Goal: Task Accomplishment & Management: Use online tool/utility

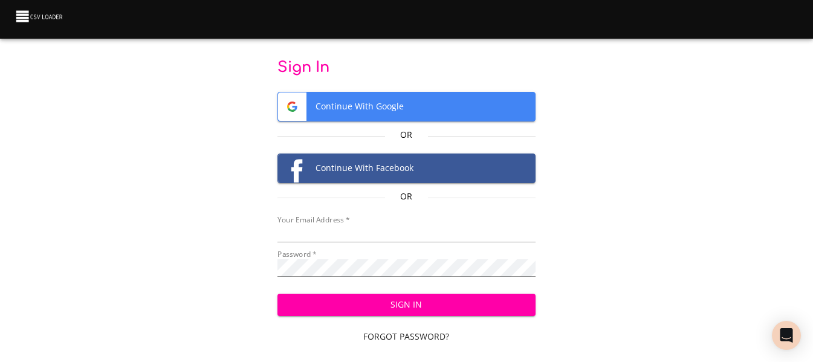
type input "[EMAIL_ADDRESS][DOMAIN_NAME]"
click at [424, 305] on span "Sign In" at bounding box center [406, 304] width 239 height 15
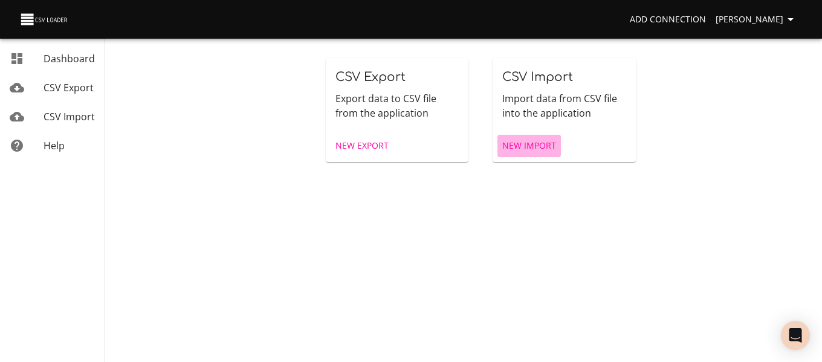
click at [554, 140] on span "New Import" at bounding box center [529, 145] width 54 height 15
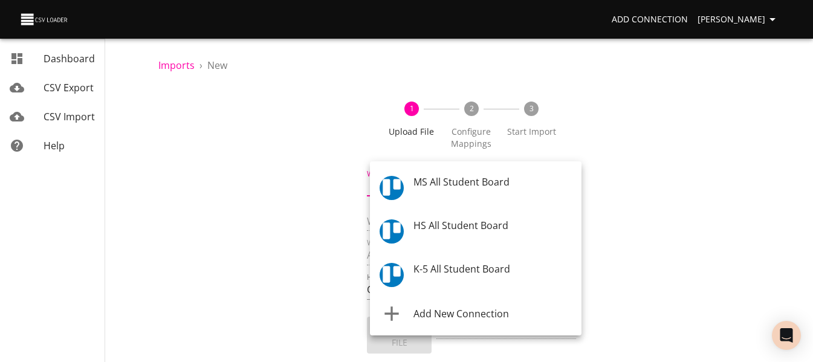
click at [476, 189] on body "Add Connection Celeste Claggett Dashboard CSV Export CSV Import Help Imports › …" at bounding box center [406, 181] width 813 height 362
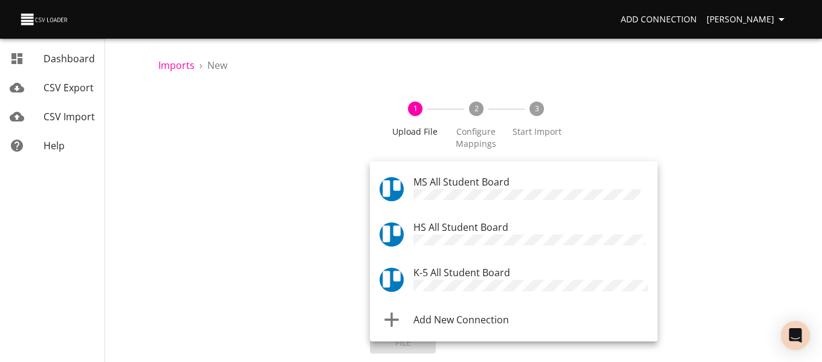
click at [477, 269] on span "K-5 All Student Board" at bounding box center [461, 272] width 97 height 13
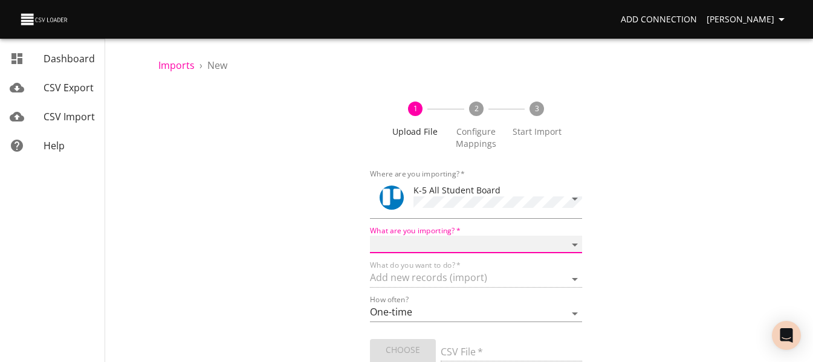
click at [474, 243] on select "Boards Cards Checkitems Checklists" at bounding box center [476, 245] width 212 height 18
select select "cards"
click at [370, 236] on select "Boards Cards Checkitems Checklists" at bounding box center [476, 245] width 212 height 18
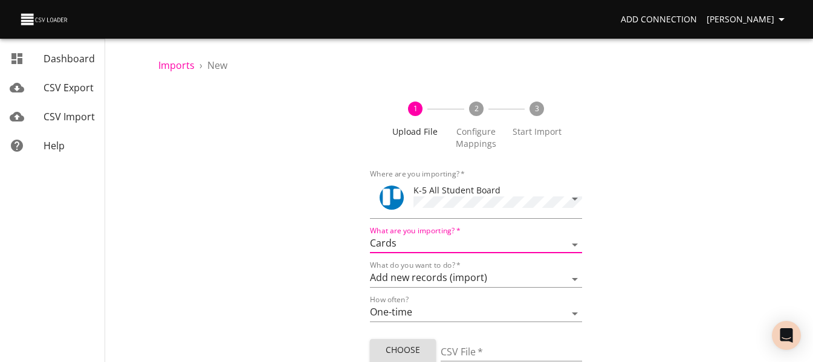
click at [414, 343] on span "Choose File" at bounding box center [403, 358] width 47 height 30
type input "ES 10142025.csv"
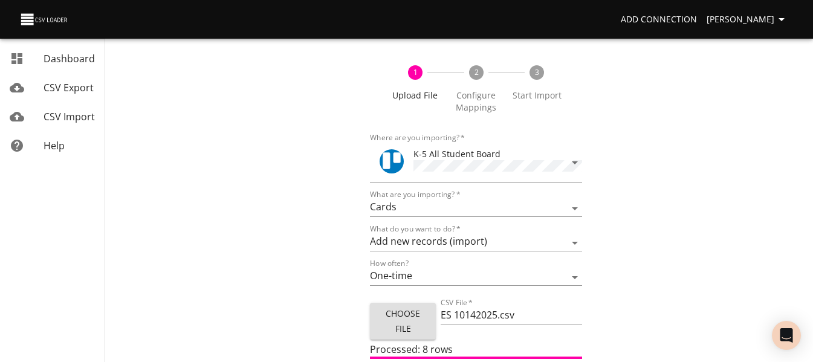
scroll to position [73, 0]
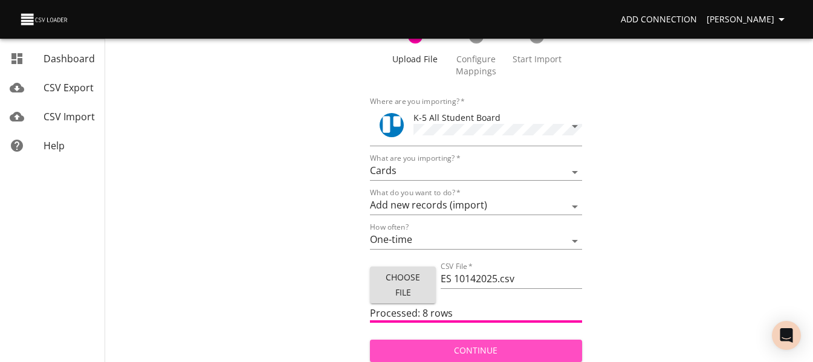
click at [412, 351] on span "Continue" at bounding box center [476, 350] width 192 height 15
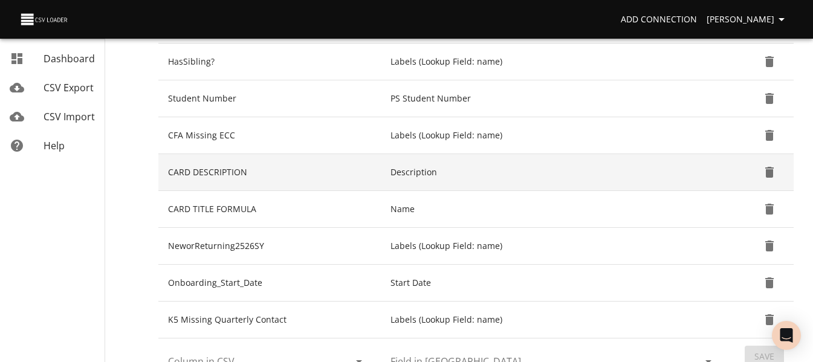
scroll to position [423, 0]
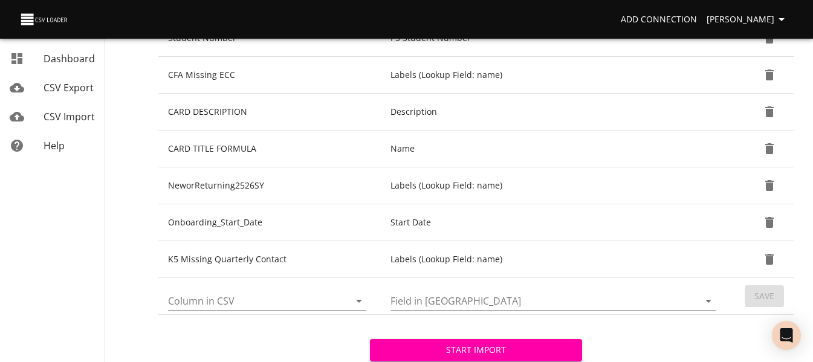
click at [360, 300] on icon "Open" at bounding box center [359, 301] width 6 height 3
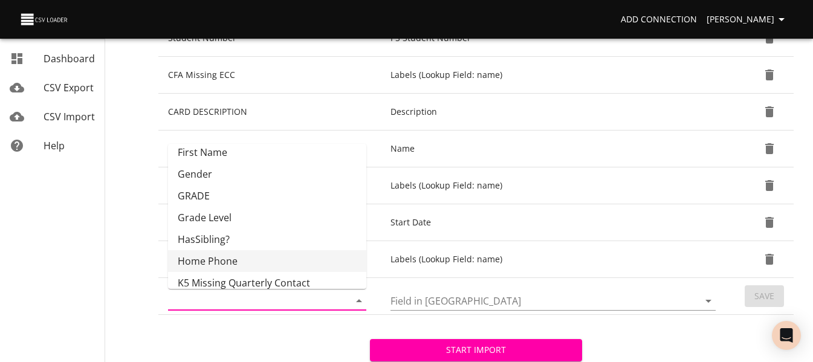
scroll to position [181, 0]
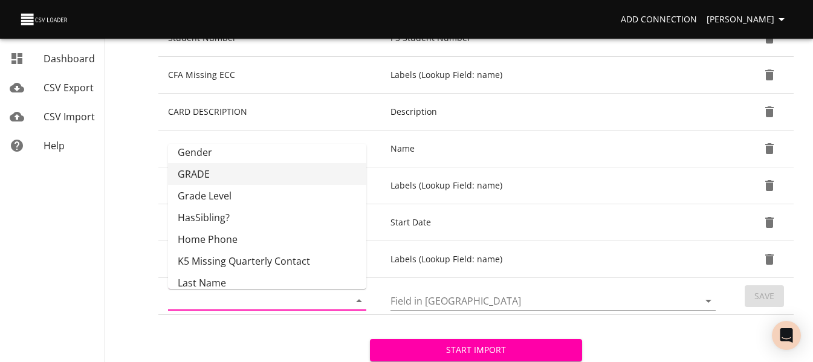
click at [277, 173] on li "GRADE" at bounding box center [267, 174] width 198 height 22
type input "GRADE"
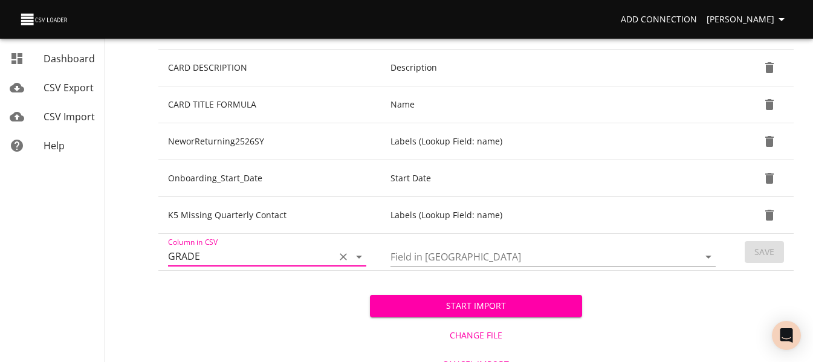
scroll to position [484, 0]
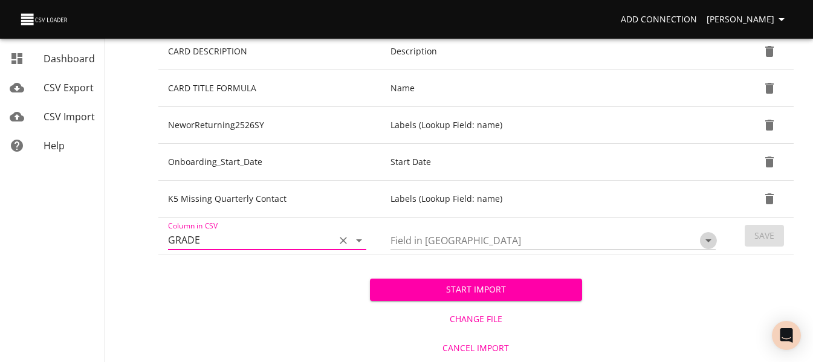
click at [708, 242] on icon "Open" at bounding box center [708, 240] width 6 height 3
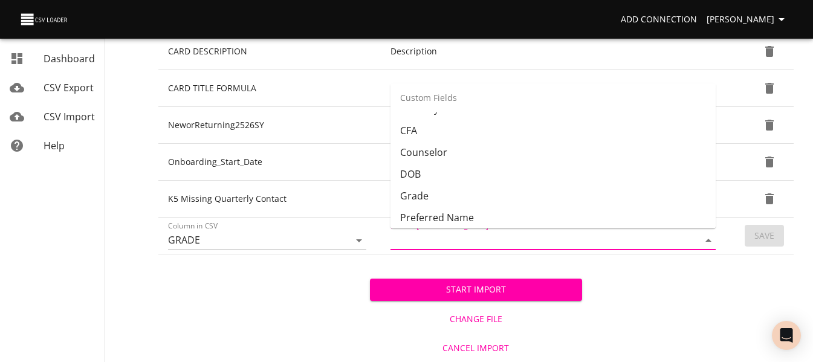
scroll to position [302, 0]
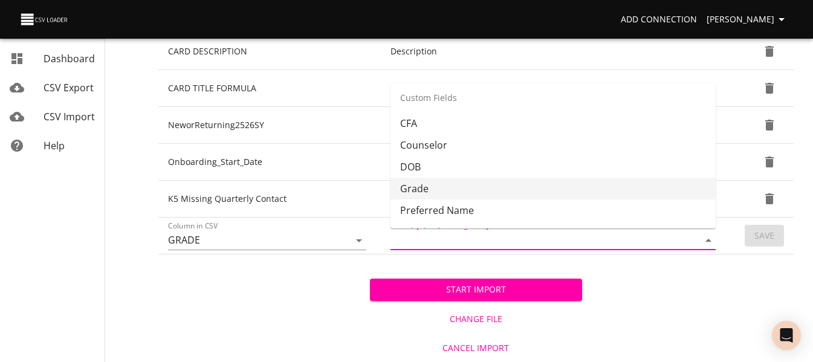
click at [583, 185] on li "Grade" at bounding box center [552, 189] width 325 height 22
type input "Grade"
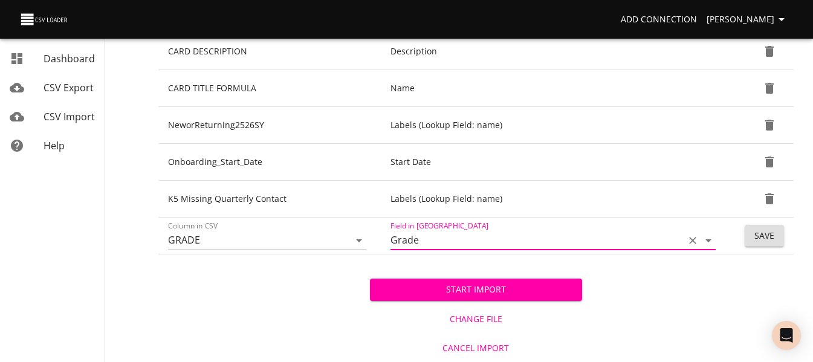
click at [766, 237] on span "Save" at bounding box center [764, 235] width 20 height 15
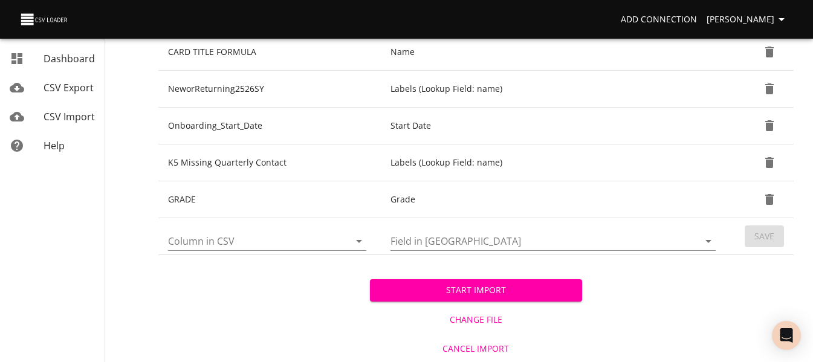
scroll to position [520, 0]
click at [474, 297] on button "Start Import" at bounding box center [476, 290] width 212 height 22
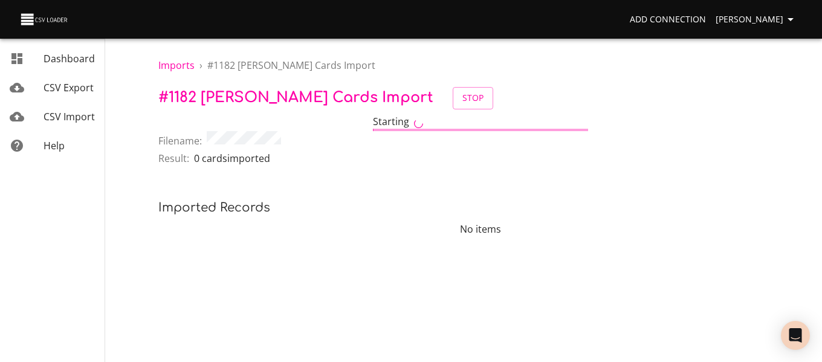
click at [71, 112] on span "CSV Import" at bounding box center [69, 116] width 51 height 13
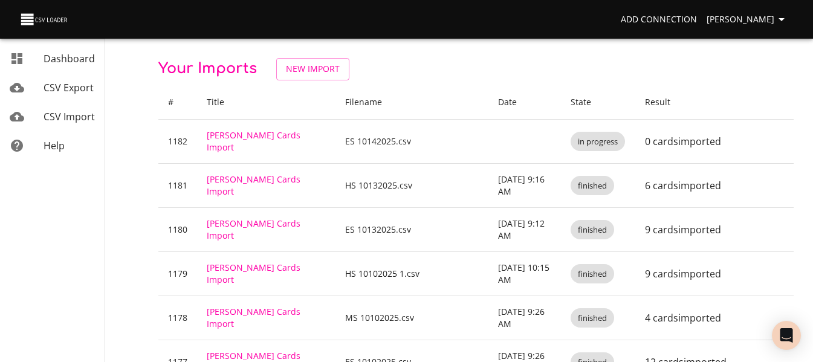
click at [300, 73] on span "New Import" at bounding box center [313, 69] width 54 height 15
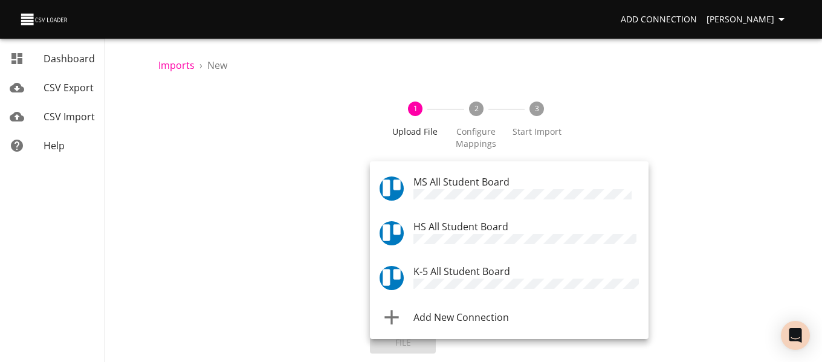
click at [421, 193] on body "Add Connection [PERSON_NAME] Dashboard CSV Export CSV Import Help Imports › New…" at bounding box center [411, 181] width 822 height 362
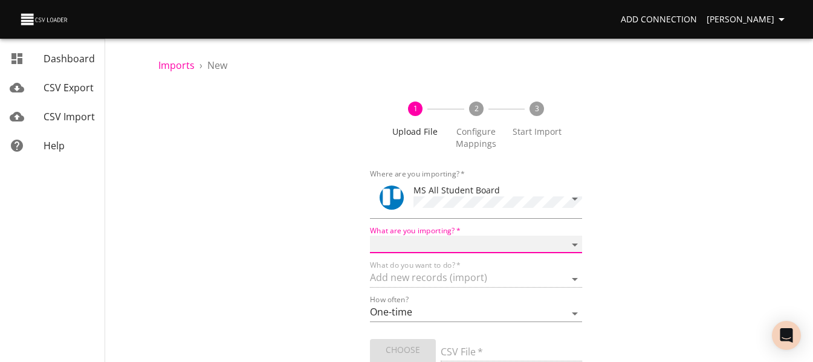
click at [421, 244] on select "Boards Cards Checkitems Checklists" at bounding box center [476, 245] width 212 height 18
select select "cards"
click at [370, 236] on select "Boards Cards Checkitems Checklists" at bounding box center [476, 245] width 212 height 18
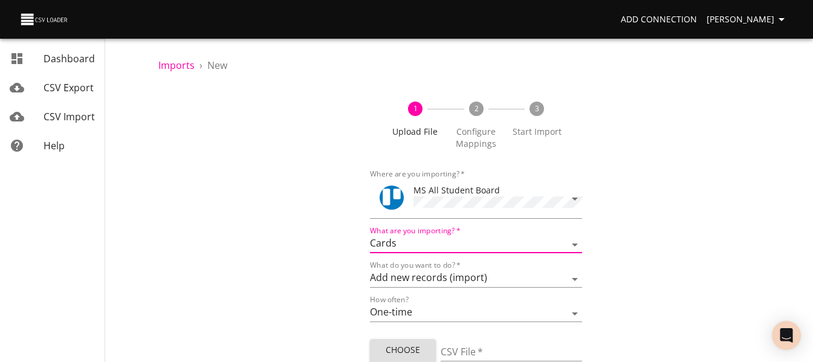
click at [410, 346] on span "Choose File" at bounding box center [403, 358] width 47 height 30
type input "MS 10142025.csv"
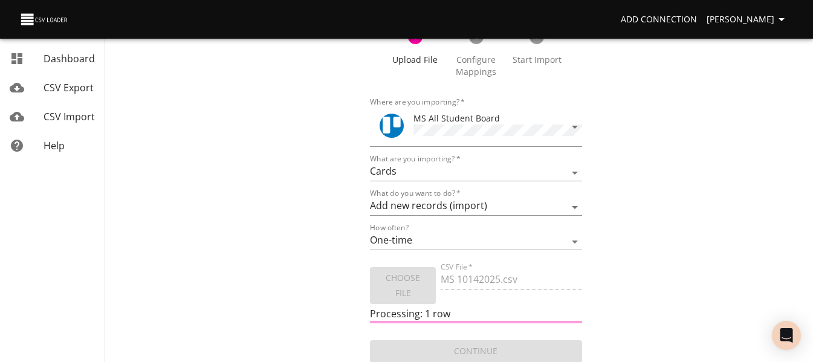
scroll to position [73, 0]
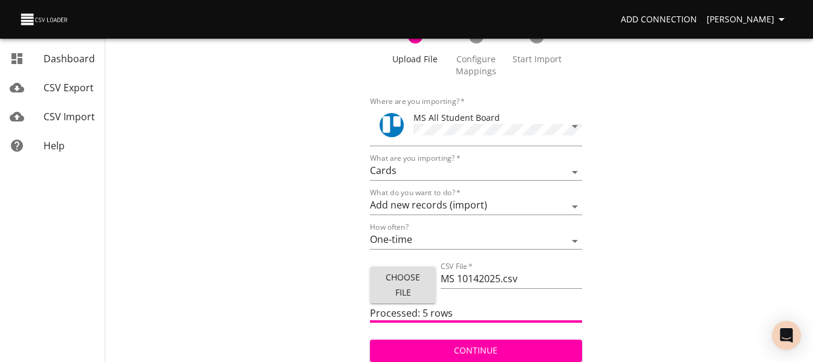
click at [479, 343] on span "Continue" at bounding box center [476, 350] width 192 height 15
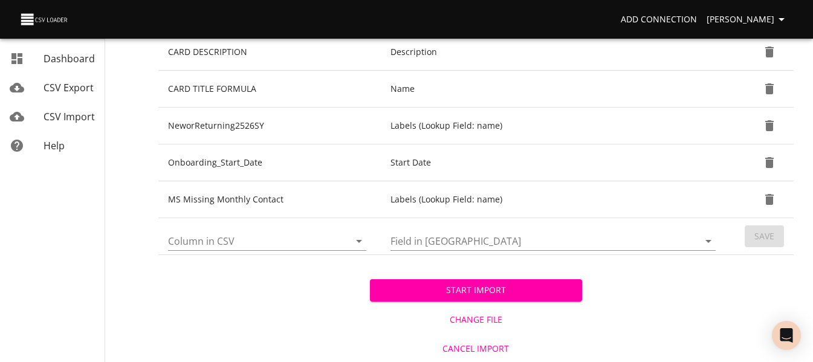
scroll to position [484, 0]
click at [358, 234] on icon "Open" at bounding box center [359, 240] width 15 height 15
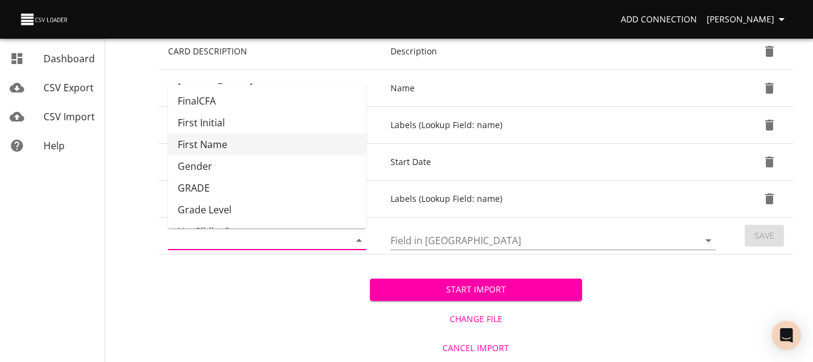
scroll to position [121, 0]
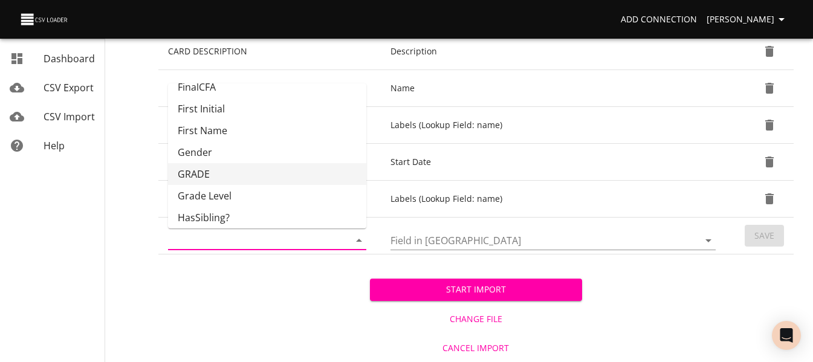
click at [279, 175] on li "GRADE" at bounding box center [267, 174] width 198 height 22
type input "GRADE"
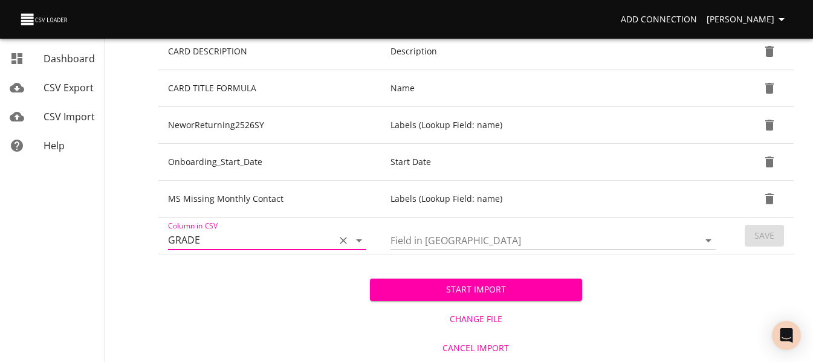
click at [701, 239] on icon "Open" at bounding box center [708, 240] width 15 height 15
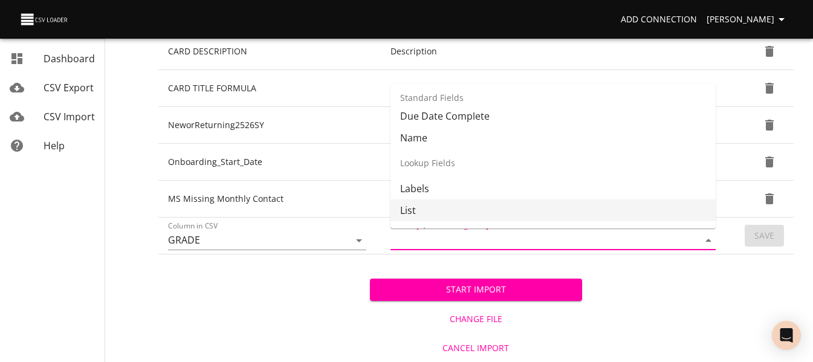
click at [642, 202] on li "List" at bounding box center [552, 210] width 325 height 22
type input "List"
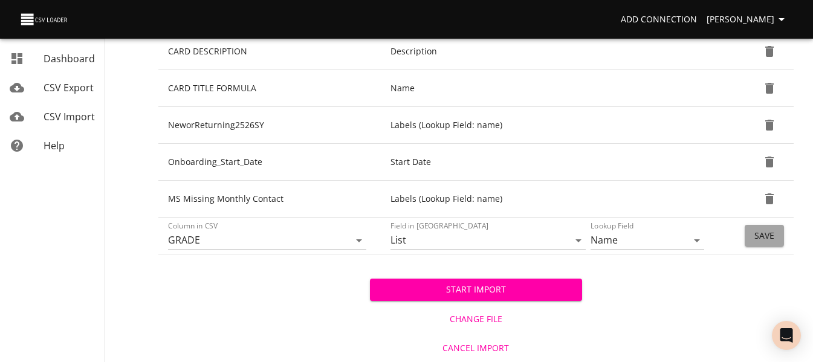
click at [755, 242] on span "Save" at bounding box center [764, 235] width 20 height 15
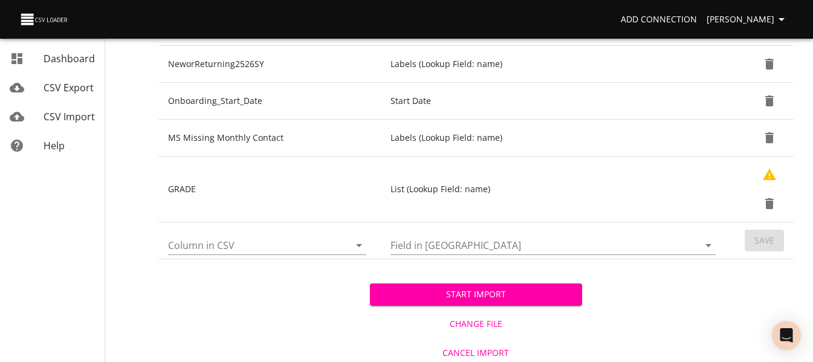
scroll to position [549, 0]
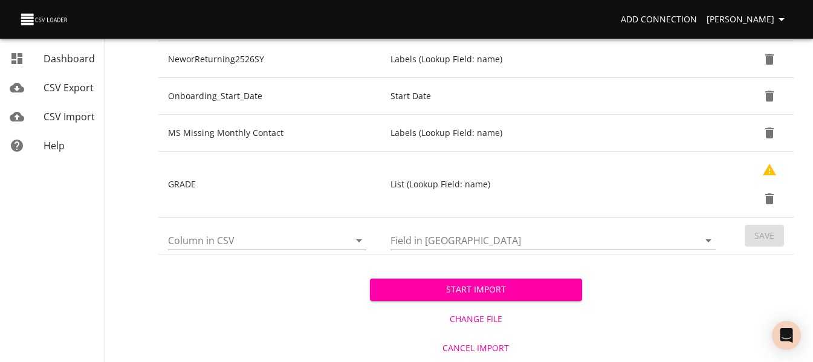
click at [531, 289] on span "Start Import" at bounding box center [476, 289] width 192 height 15
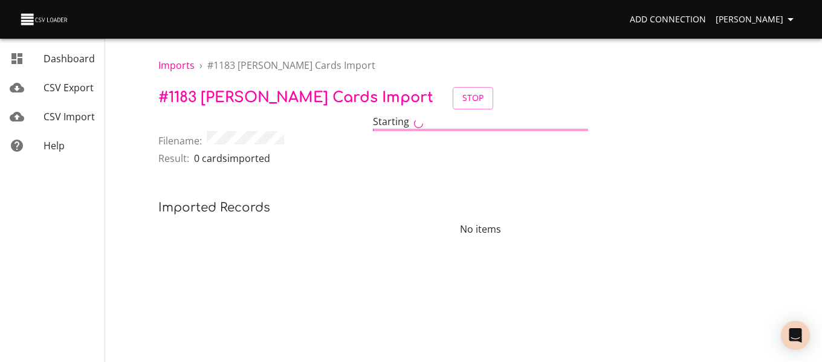
click at [70, 114] on span "CSV Import" at bounding box center [69, 116] width 51 height 13
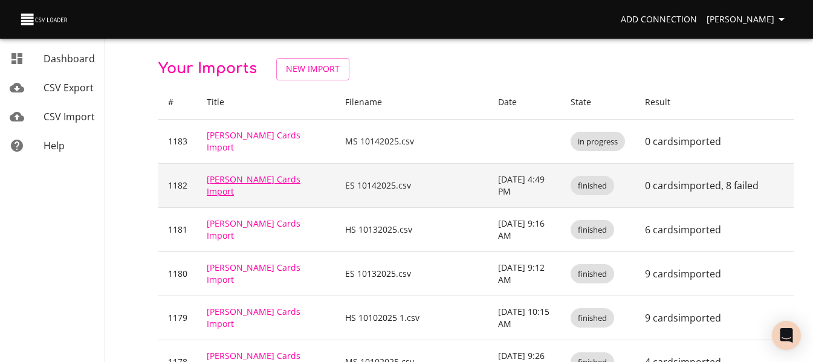
click at [216, 182] on link "[PERSON_NAME] Cards Import" at bounding box center [254, 185] width 94 height 24
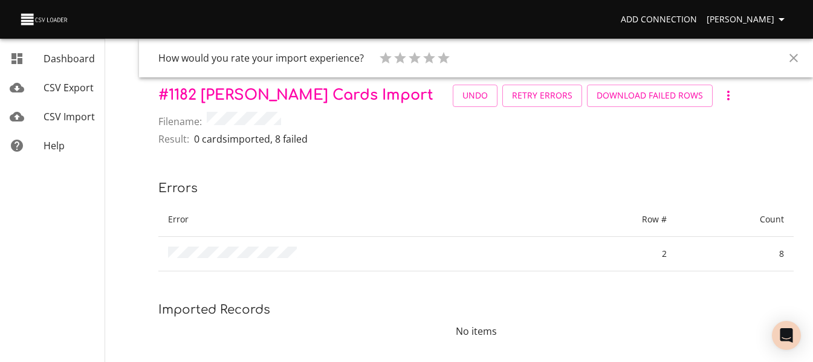
scroll to position [3, 0]
click at [512, 102] on span "Retry Errors" at bounding box center [542, 95] width 60 height 15
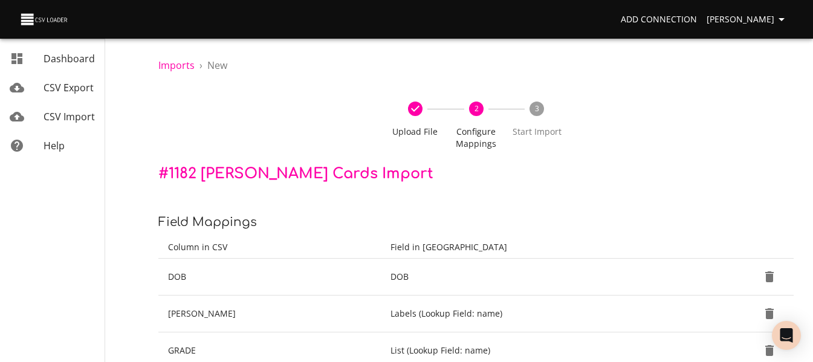
click at [48, 106] on link "CSV Import" at bounding box center [52, 116] width 105 height 29
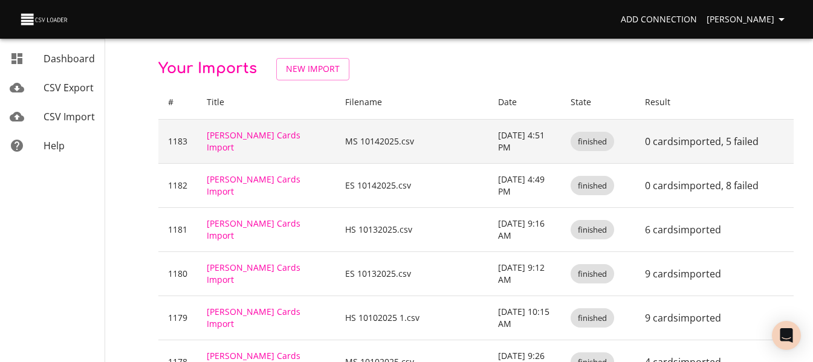
click at [269, 133] on td "[PERSON_NAME] Cards Import" at bounding box center [266, 141] width 138 height 44
click at [267, 138] on link "[PERSON_NAME] Cards Import" at bounding box center [254, 141] width 94 height 24
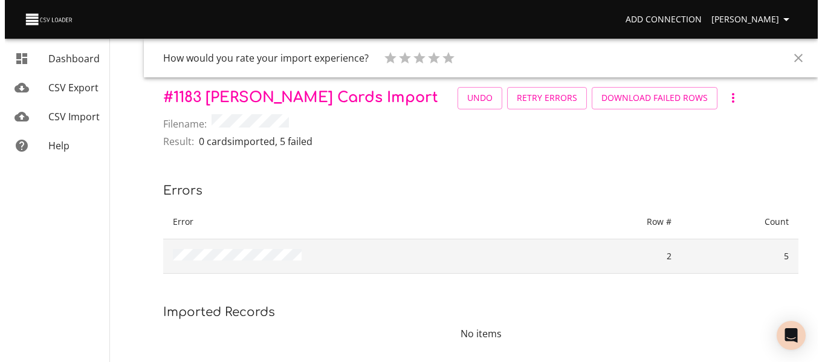
scroll to position [3, 0]
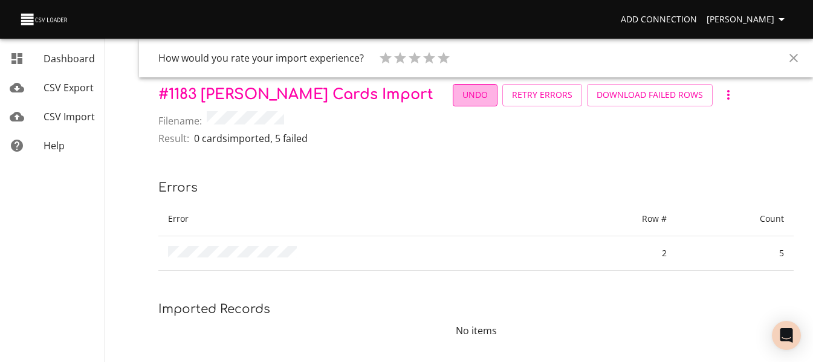
click at [462, 95] on span "Undo" at bounding box center [474, 95] width 25 height 15
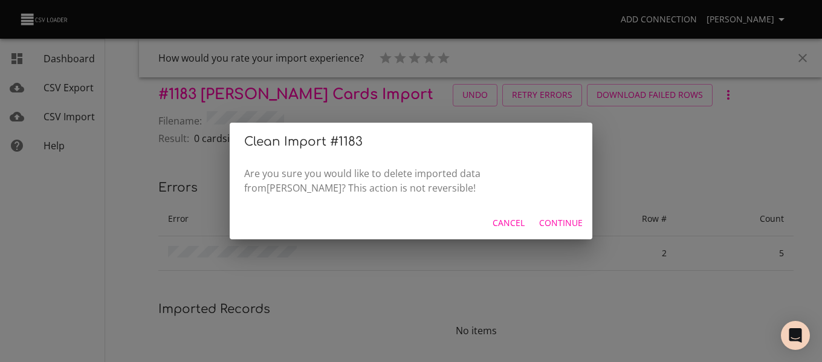
click at [552, 226] on span "Continue" at bounding box center [561, 223] width 44 height 15
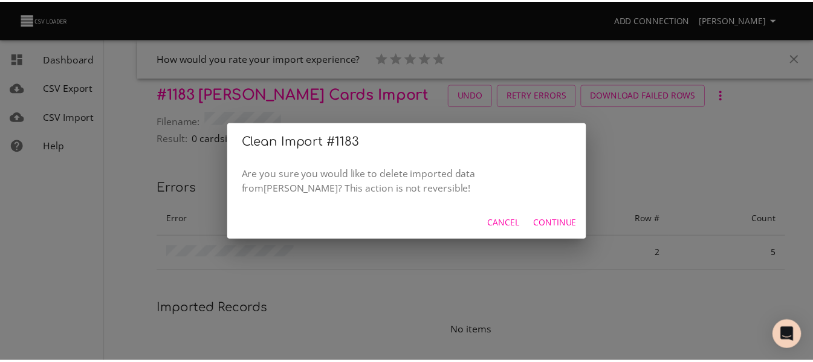
scroll to position [0, 0]
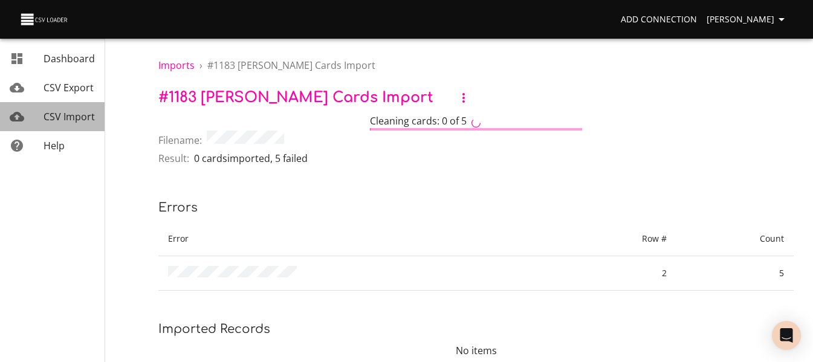
click at [56, 113] on span "CSV Import" at bounding box center [69, 116] width 51 height 13
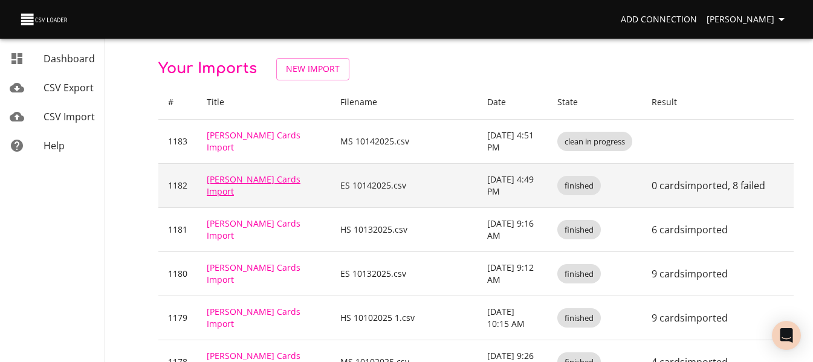
click at [275, 187] on link "[PERSON_NAME] Cards Import" at bounding box center [254, 185] width 94 height 24
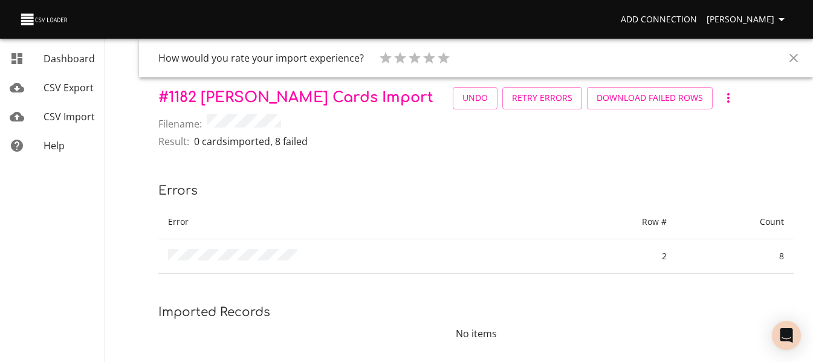
click at [68, 114] on span "CSV Import" at bounding box center [69, 116] width 51 height 13
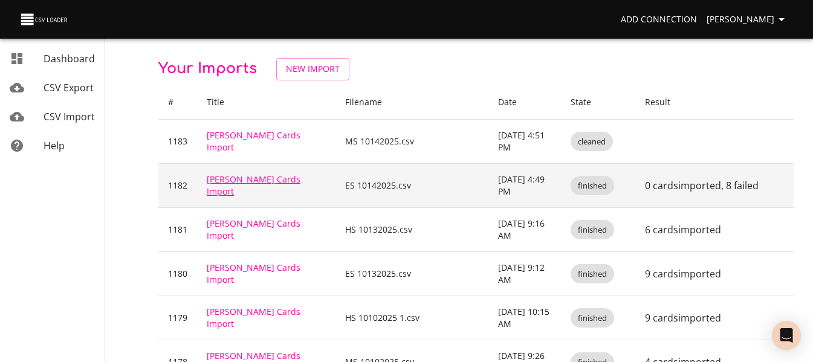
click at [267, 189] on link "[PERSON_NAME] Cards Import" at bounding box center [254, 185] width 94 height 24
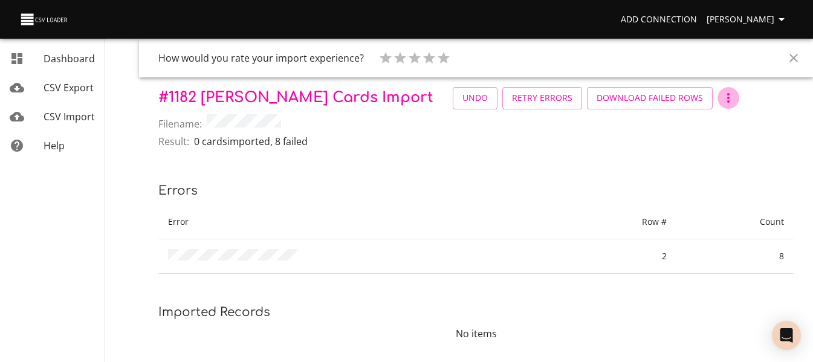
click at [721, 96] on icon "button" at bounding box center [728, 98] width 15 height 15
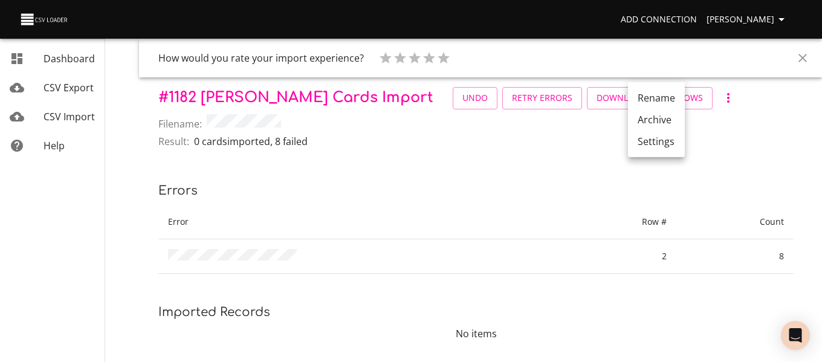
click at [507, 163] on div at bounding box center [411, 181] width 822 height 362
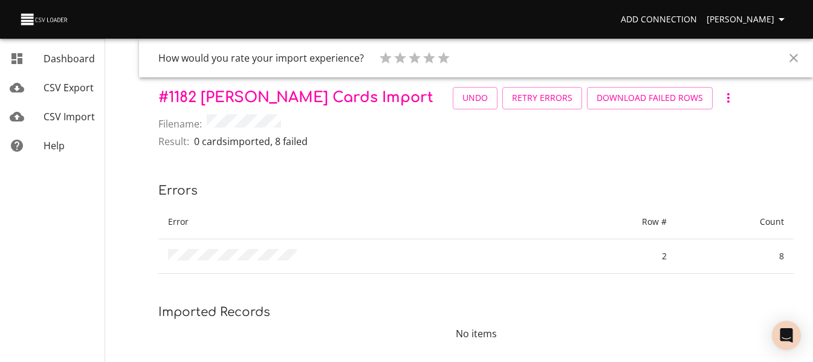
click at [721, 94] on icon "button" at bounding box center [728, 98] width 15 height 15
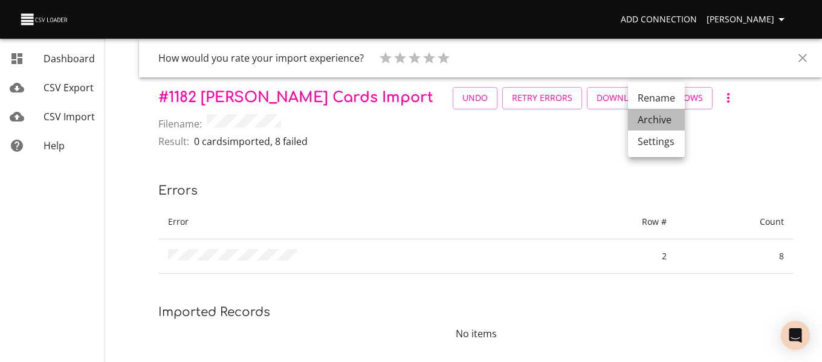
click at [667, 117] on li "Archive" at bounding box center [656, 120] width 57 height 22
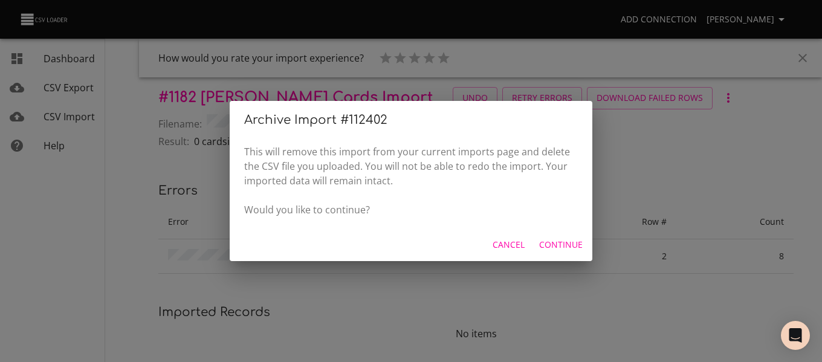
click at [557, 242] on span "Continue" at bounding box center [561, 245] width 44 height 15
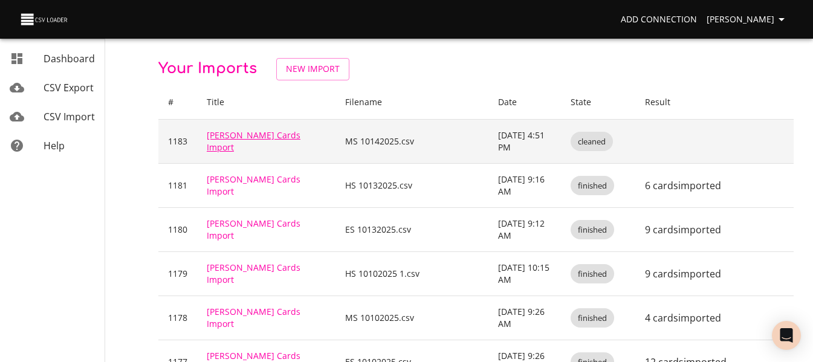
click at [234, 145] on link "Trello Cards Import" at bounding box center [254, 141] width 94 height 24
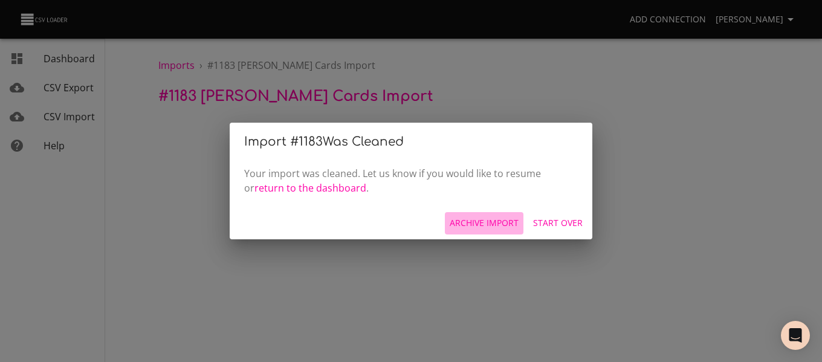
click at [494, 224] on span "Archive Import" at bounding box center [484, 223] width 69 height 15
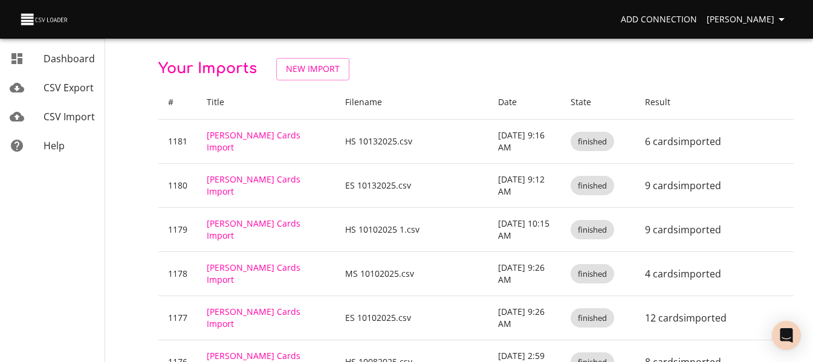
click at [79, 124] on link "CSV Import" at bounding box center [52, 116] width 105 height 29
click at [317, 62] on span "New Import" at bounding box center [313, 69] width 54 height 15
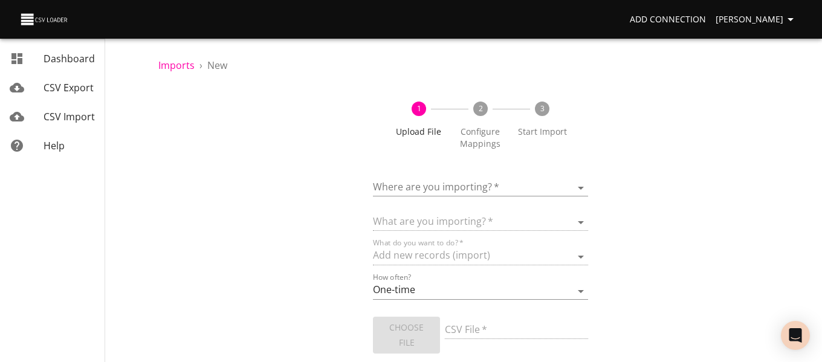
click at [440, 187] on body "Add Connection [PERSON_NAME] Dashboard CSV Export CSV Import Help Imports › New…" at bounding box center [411, 181] width 822 height 362
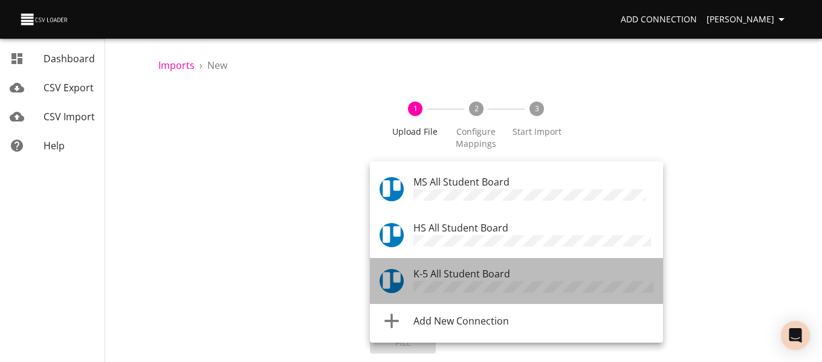
click at [442, 270] on span "K-5 All Student Board" at bounding box center [461, 273] width 97 height 13
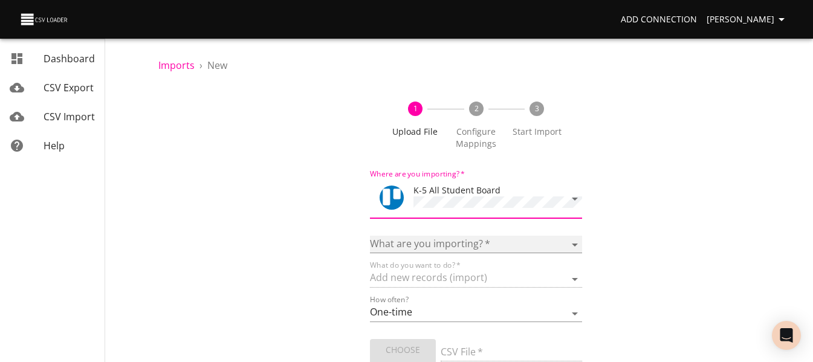
click at [442, 245] on select "Boards Cards Checkitems Checklists" at bounding box center [476, 245] width 212 height 18
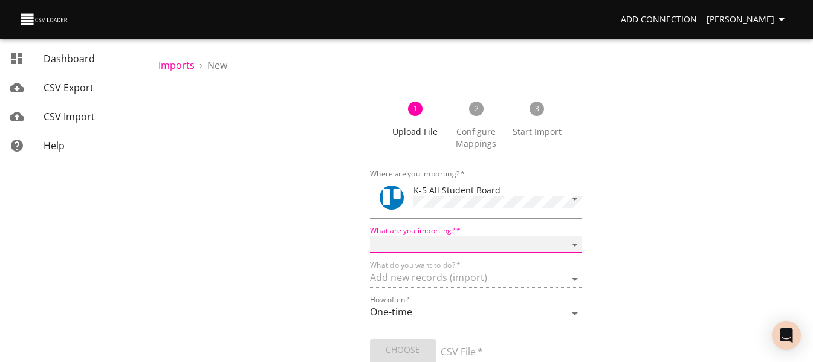
select select "cards"
click at [370, 236] on select "Boards Cards Checkitems Checklists" at bounding box center [476, 245] width 212 height 18
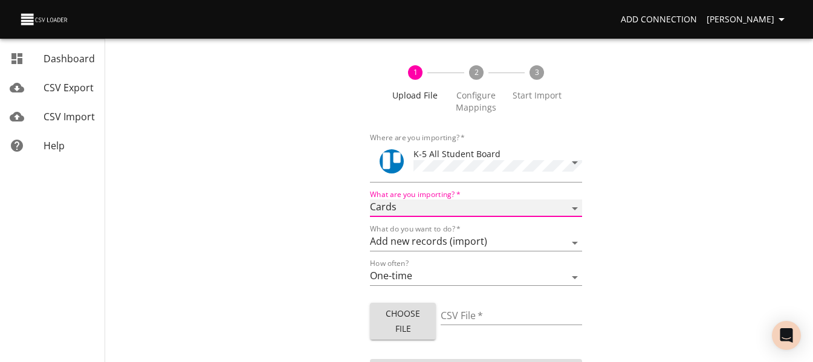
scroll to position [56, 0]
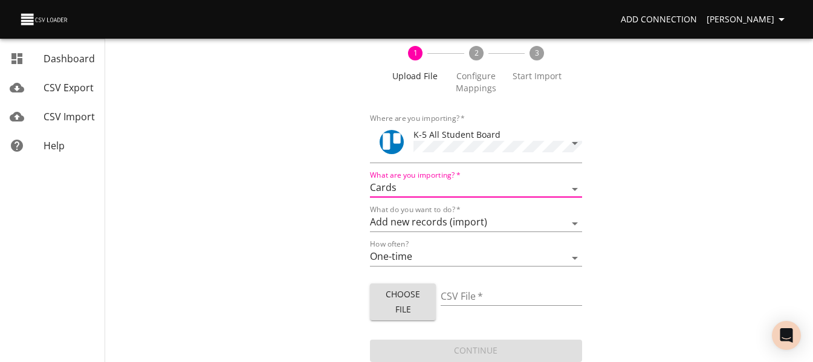
click at [395, 300] on span "Choose File" at bounding box center [403, 302] width 47 height 30
type input "ES 10142025.csv"
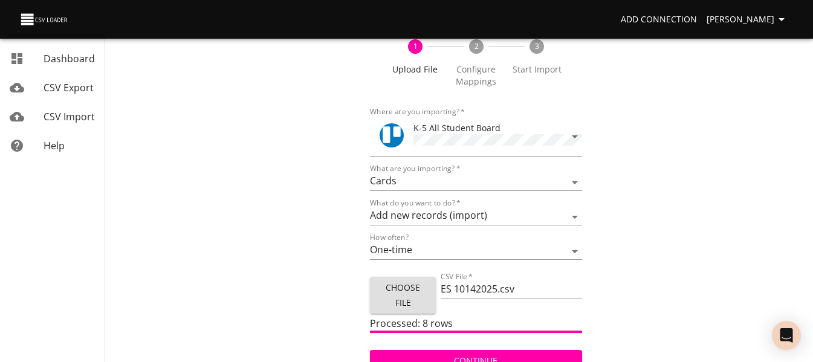
scroll to position [73, 0]
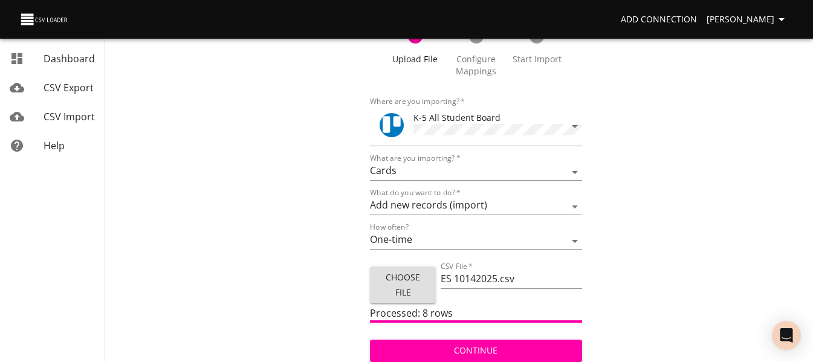
click at [564, 350] on span "Continue" at bounding box center [476, 350] width 192 height 15
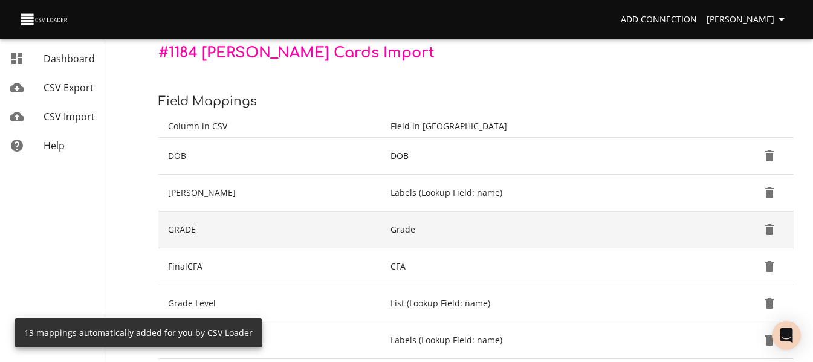
scroll to position [181, 0]
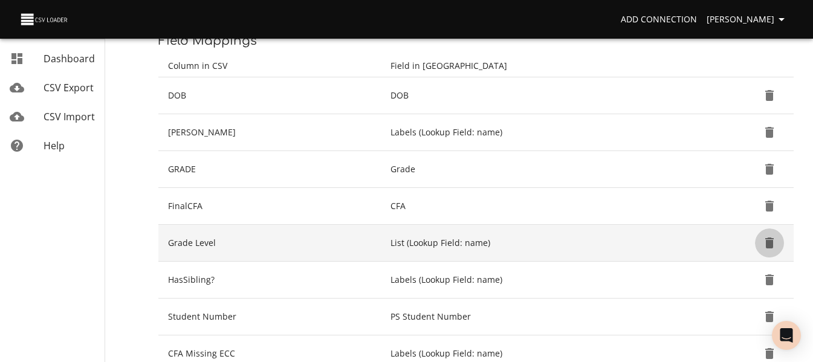
click at [771, 245] on icon "Delete" at bounding box center [769, 243] width 8 height 11
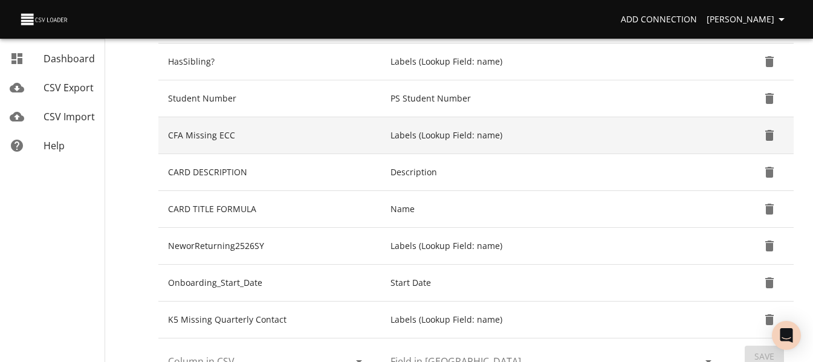
scroll to position [423, 0]
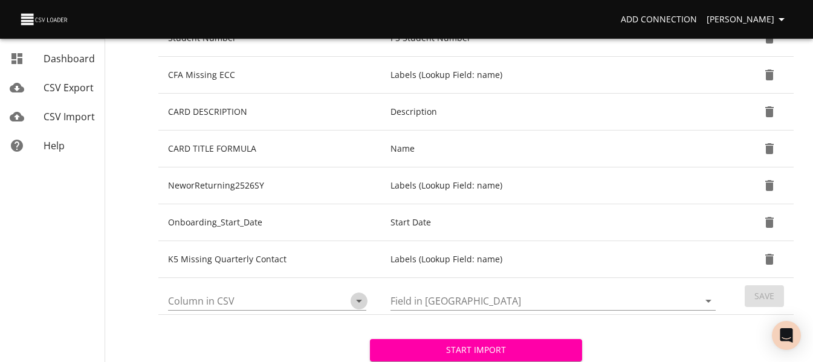
click at [359, 299] on icon "Open" at bounding box center [359, 301] width 15 height 15
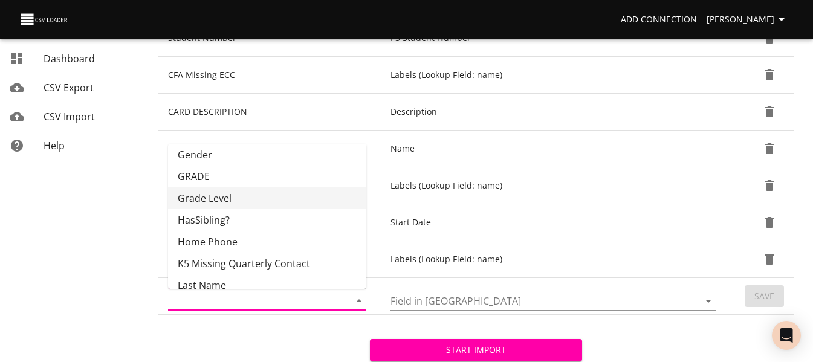
scroll to position [181, 0]
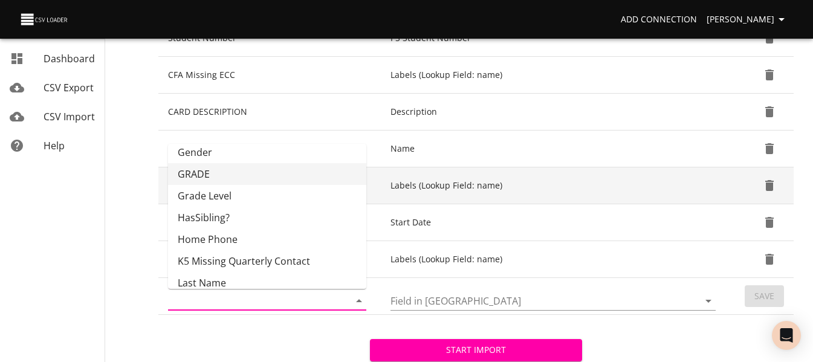
click at [271, 175] on li "GRADE" at bounding box center [267, 174] width 198 height 22
type input "GRADE"
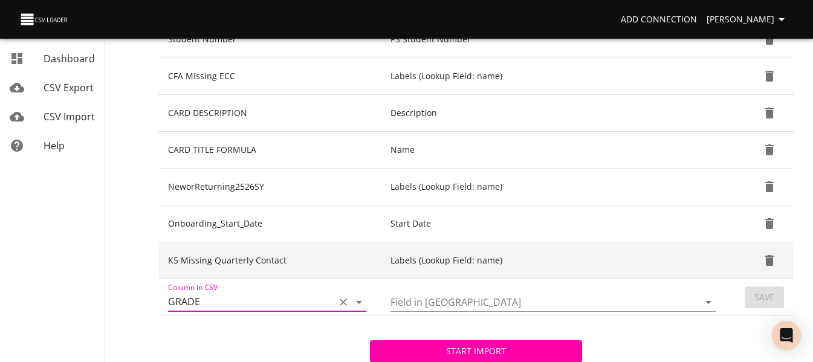
scroll to position [423, 0]
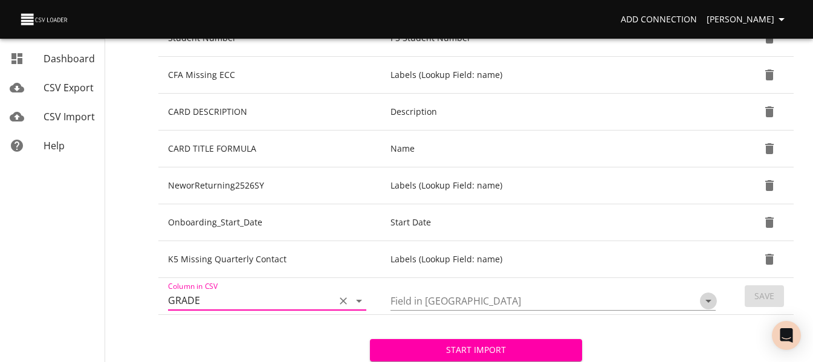
click at [707, 303] on icon "Open" at bounding box center [708, 301] width 15 height 15
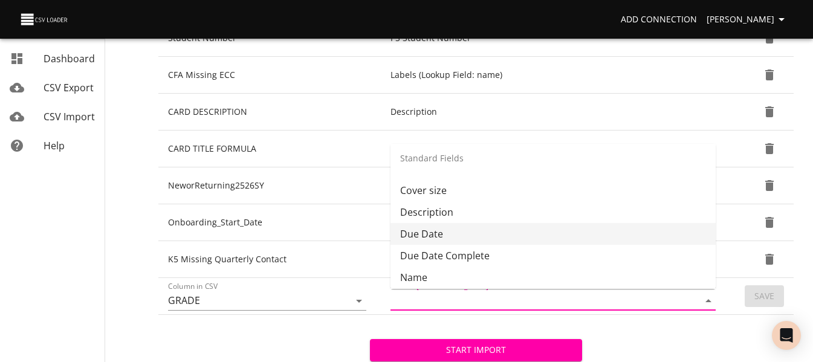
scroll to position [121, 0]
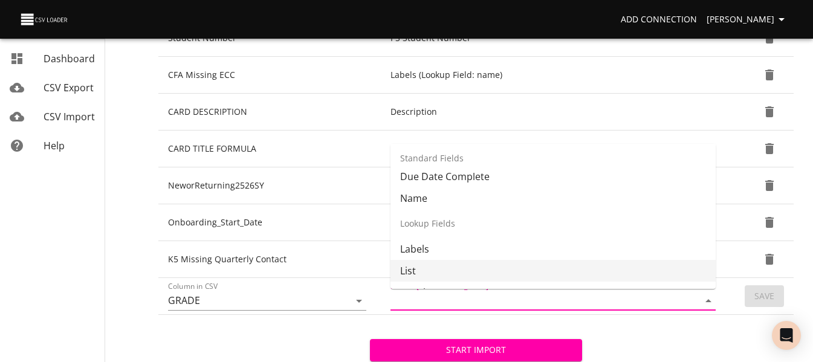
click at [618, 264] on li "List" at bounding box center [552, 271] width 325 height 22
type input "List"
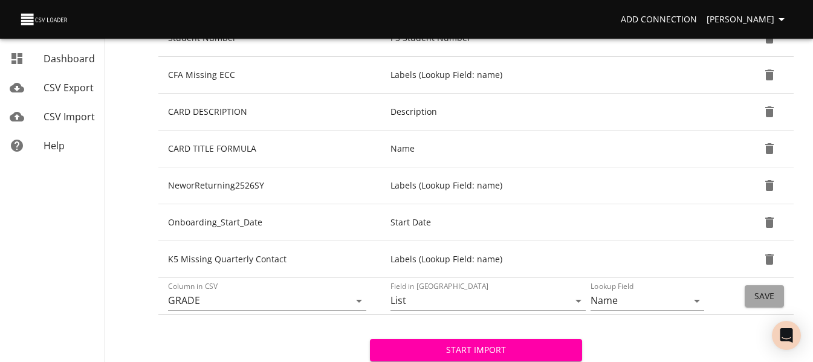
click at [764, 294] on span "Save" at bounding box center [764, 296] width 20 height 15
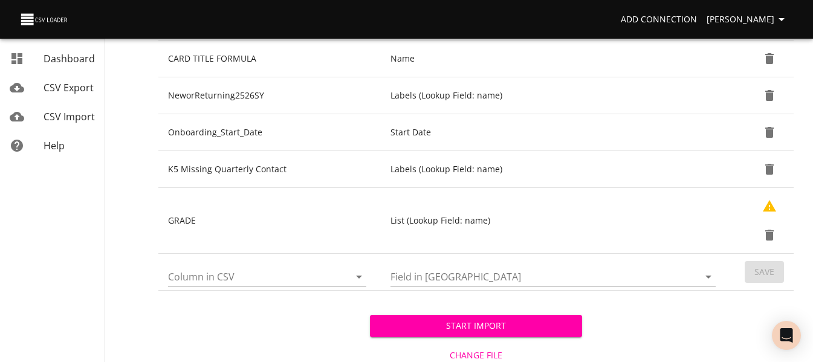
scroll to position [544, 0]
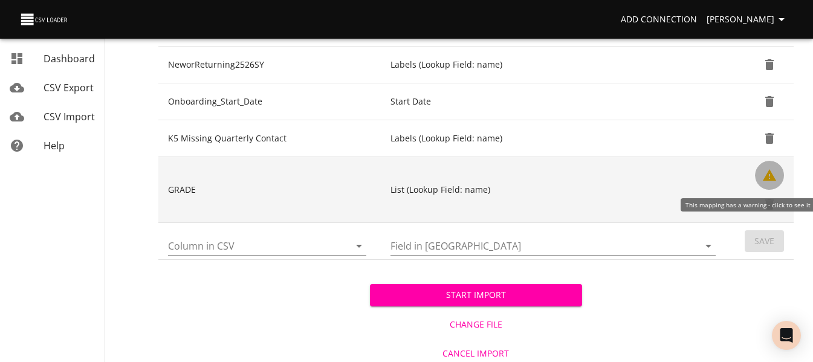
click at [766, 176] on icon "Show Warnings" at bounding box center [769, 174] width 13 height 11
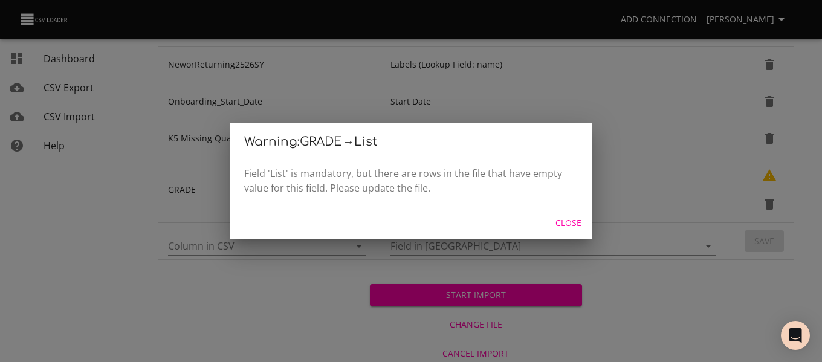
click at [567, 227] on span "Close" at bounding box center [568, 223] width 29 height 15
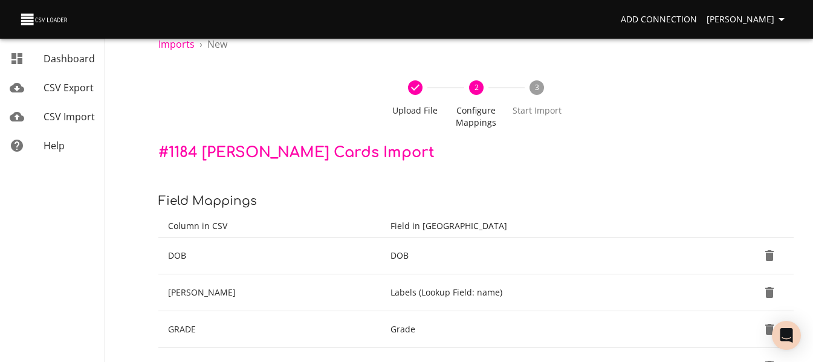
scroll to position [0, 0]
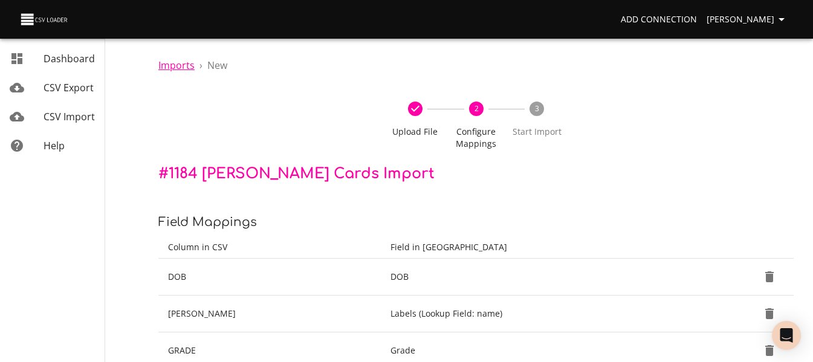
click at [180, 59] on span "Imports" at bounding box center [176, 65] width 36 height 13
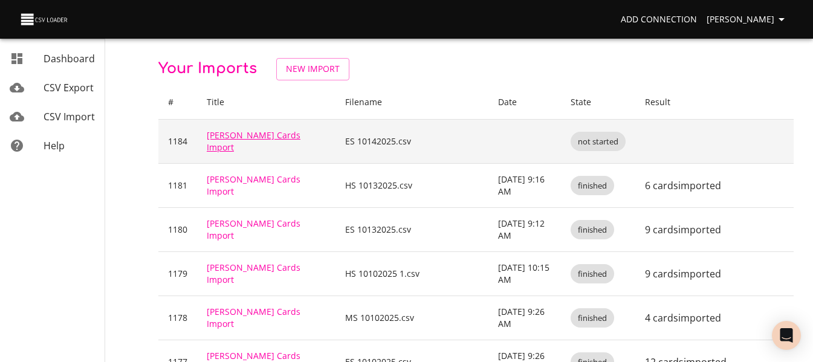
click at [250, 139] on link "[PERSON_NAME] Cards Import" at bounding box center [254, 141] width 94 height 24
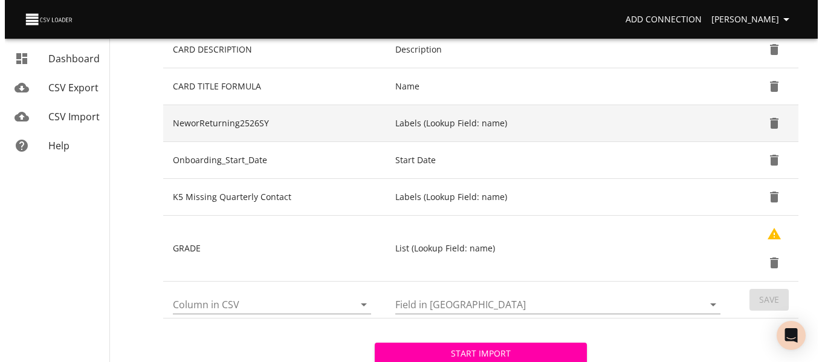
scroll to position [549, 0]
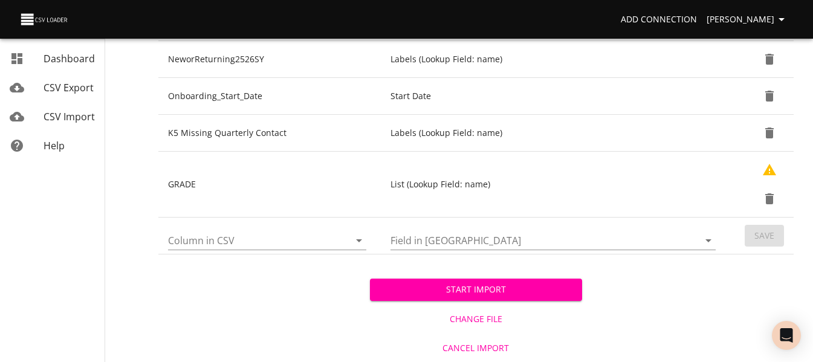
click at [491, 314] on span "Change File" at bounding box center [476, 319] width 202 height 15
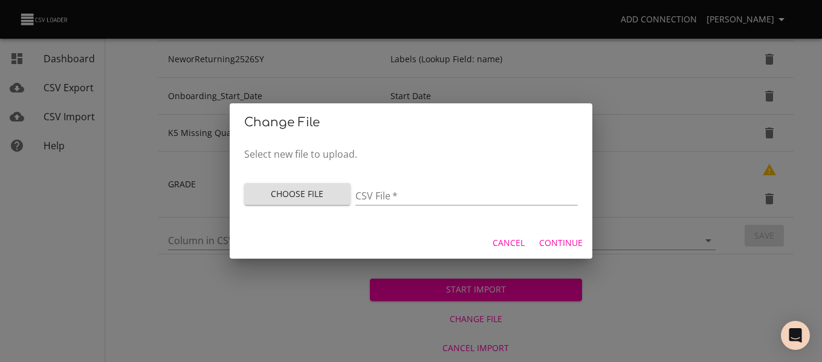
click at [315, 202] on button "Choose File" at bounding box center [297, 194] width 106 height 22
type input "ES 10142025 1.csv"
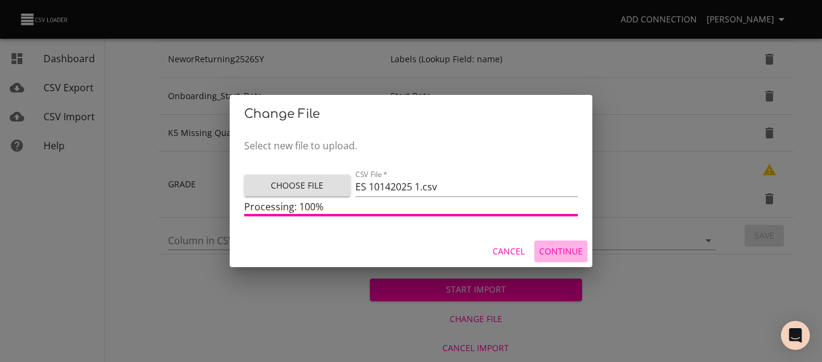
click at [557, 242] on button "Continue" at bounding box center [560, 252] width 53 height 22
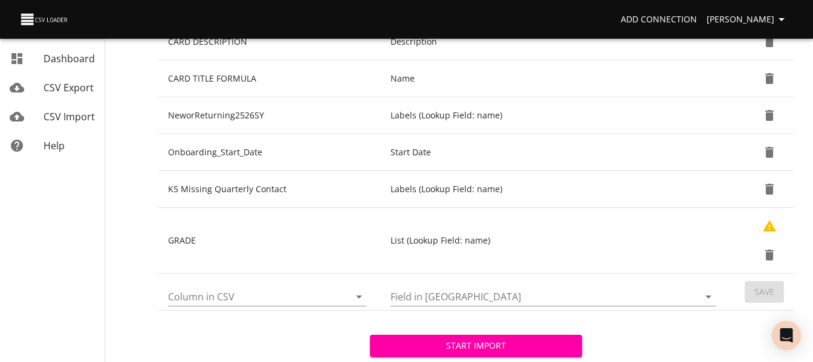
scroll to position [544, 0]
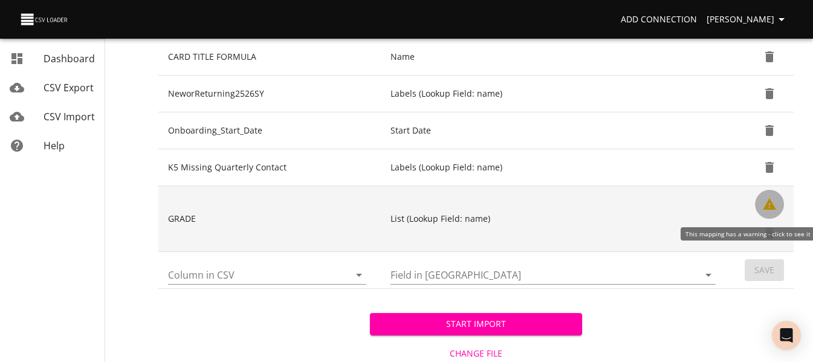
click at [765, 209] on icon "Show Warnings" at bounding box center [769, 203] width 13 height 11
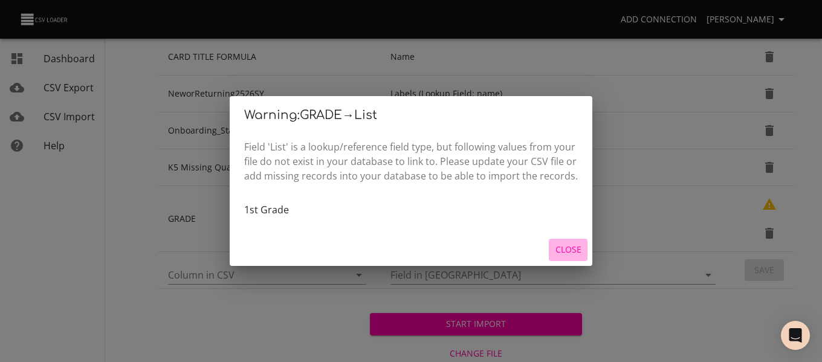
click at [572, 247] on span "Close" at bounding box center [568, 249] width 29 height 15
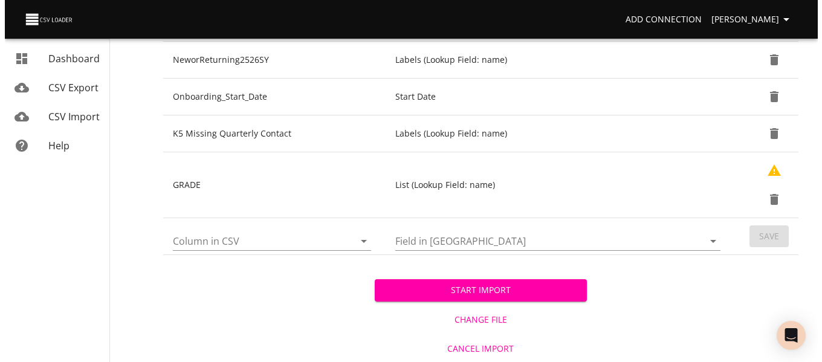
scroll to position [578, 0]
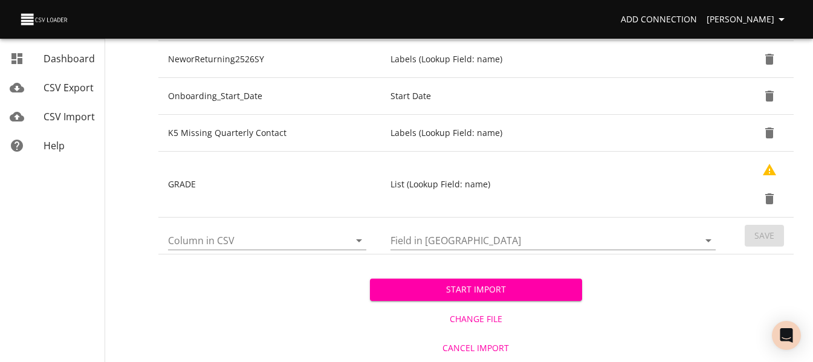
click at [453, 312] on span "Change File" at bounding box center [476, 319] width 202 height 15
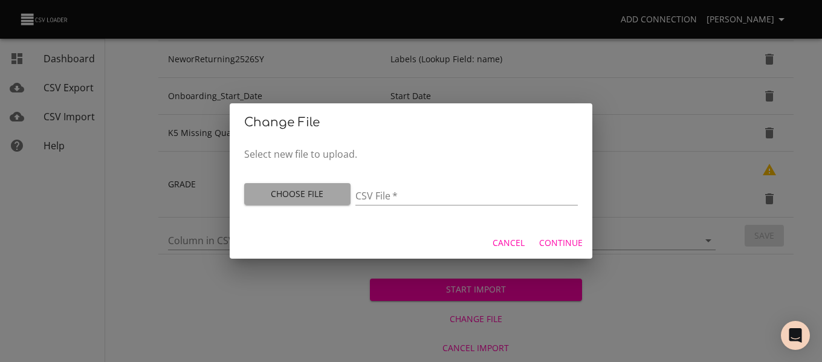
click at [309, 190] on span "Choose File" at bounding box center [297, 194] width 87 height 15
type input "ES 10142025 2.csv"
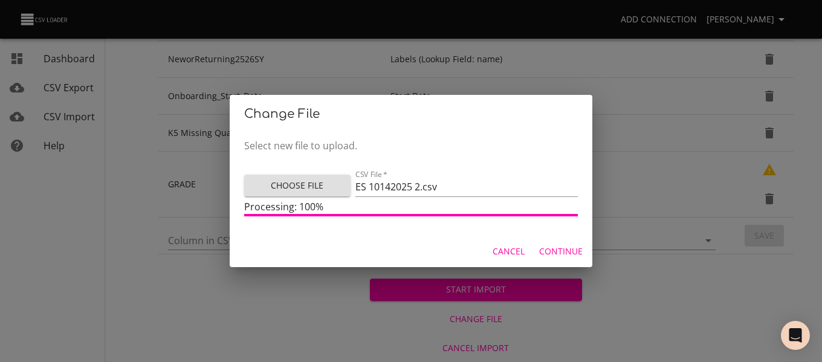
click at [550, 249] on span "Continue" at bounding box center [561, 251] width 44 height 15
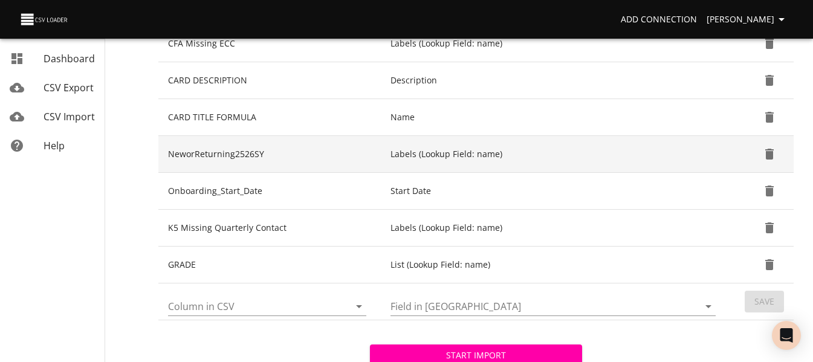
scroll to position [484, 0]
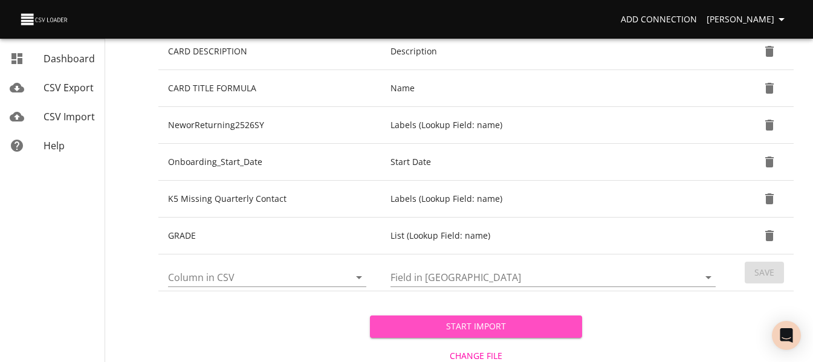
click at [500, 327] on span "Start Import" at bounding box center [476, 326] width 192 height 15
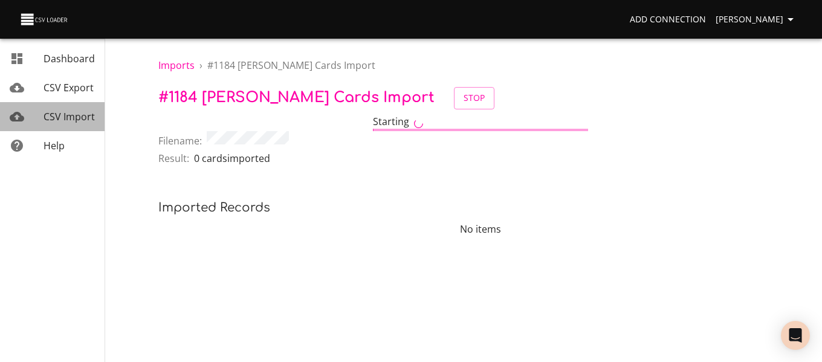
click at [66, 115] on span "CSV Import" at bounding box center [69, 116] width 51 height 13
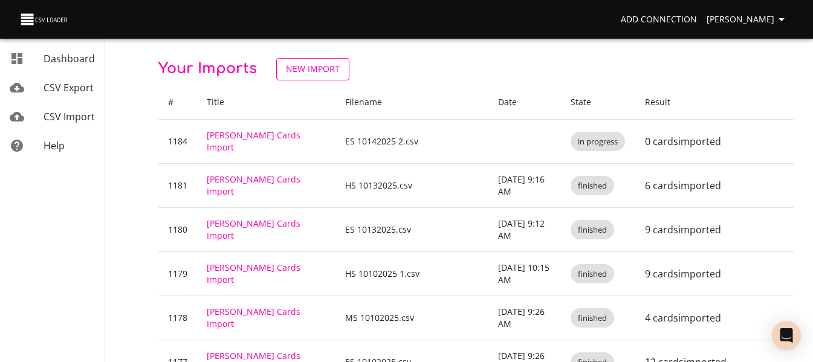
click at [318, 68] on span "New Import" at bounding box center [313, 69] width 54 height 15
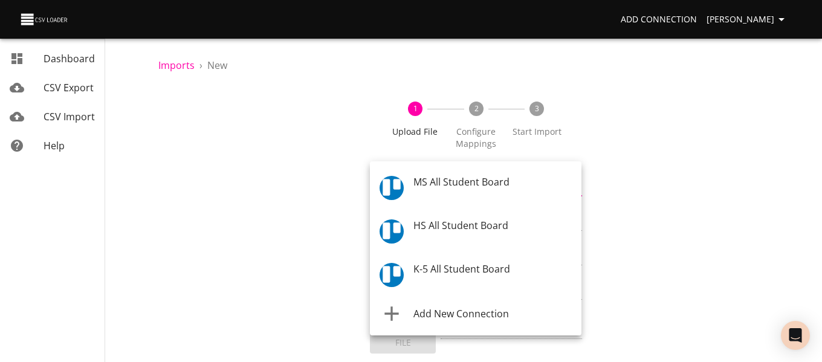
click at [421, 187] on body "Add Connection [PERSON_NAME] Dashboard CSV Export CSV Import Help Imports › New…" at bounding box center [411, 181] width 822 height 362
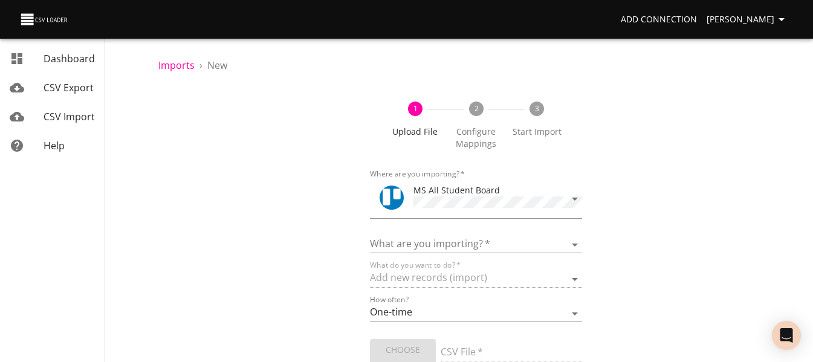
click at [435, 262] on label "What do you want to do?   *" at bounding box center [415, 265] width 91 height 7
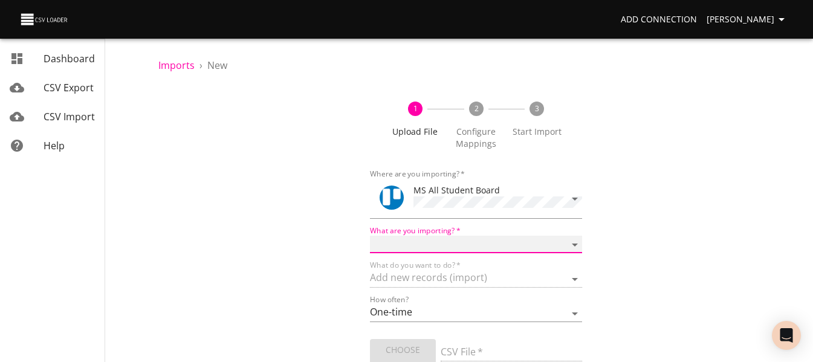
click at [429, 241] on select "Boards Cards Checkitems Checklists" at bounding box center [476, 245] width 212 height 18
select select "cards"
click at [370, 236] on select "Boards Cards Checkitems Checklists" at bounding box center [476, 245] width 212 height 18
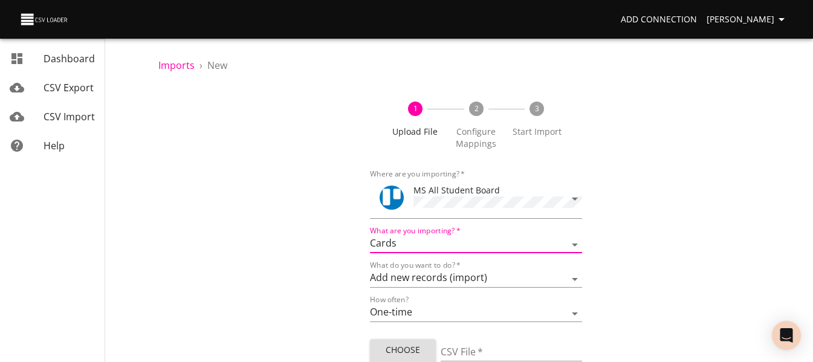
click at [411, 351] on span "Choose File" at bounding box center [403, 358] width 47 height 30
type input "MS 10142025 1.csv"
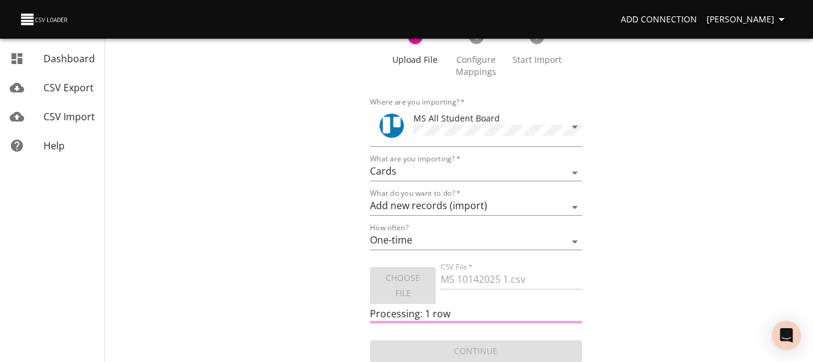
scroll to position [73, 0]
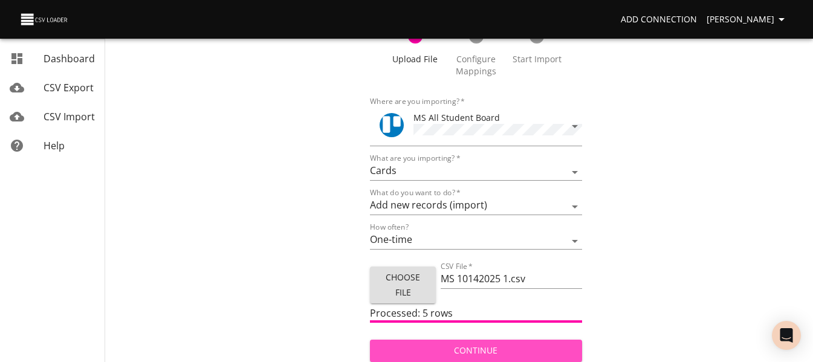
click at [439, 350] on span "Continue" at bounding box center [476, 350] width 192 height 15
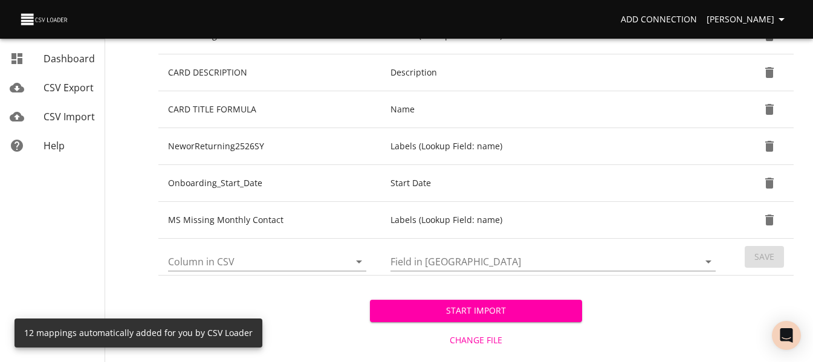
scroll to position [484, 0]
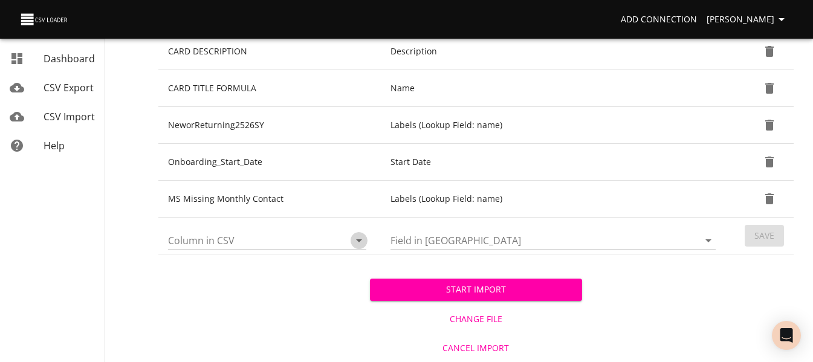
click at [363, 239] on icon "Open" at bounding box center [359, 240] width 15 height 15
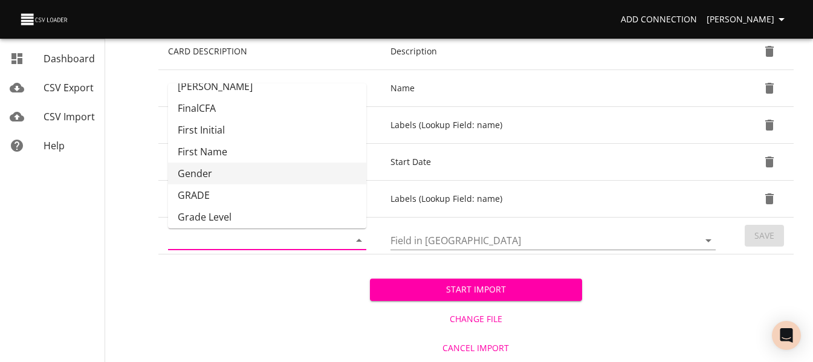
scroll to position [121, 0]
click at [308, 173] on li "GRADE" at bounding box center [267, 174] width 198 height 22
type input "GRADE"
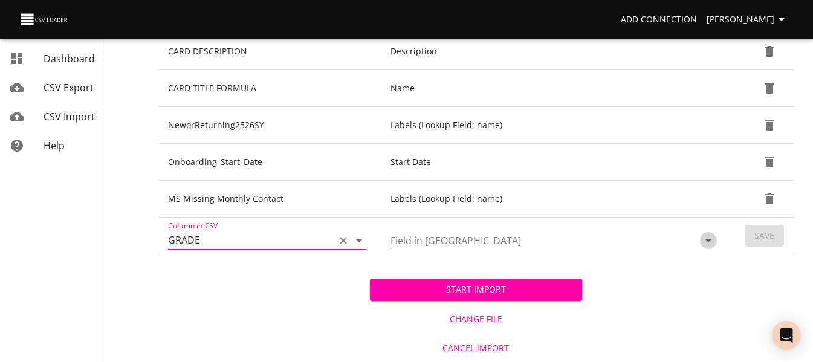
drag, startPoint x: 704, startPoint y: 241, endPoint x: 695, endPoint y: 232, distance: 13.3
click at [705, 241] on icon "Open" at bounding box center [708, 240] width 15 height 15
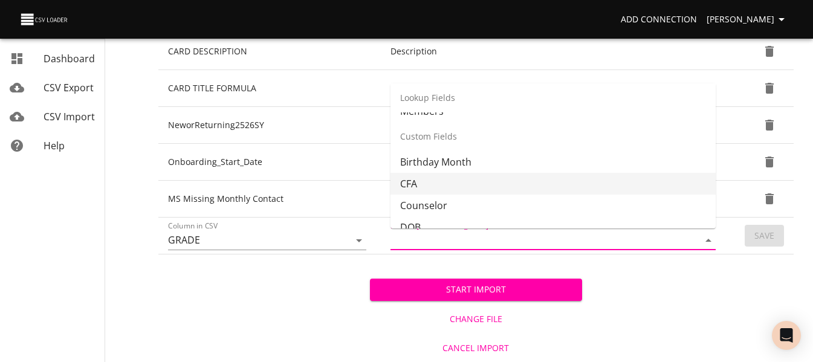
scroll to position [302, 0]
click at [616, 186] on li "Grade" at bounding box center [552, 189] width 325 height 22
type input "Grade"
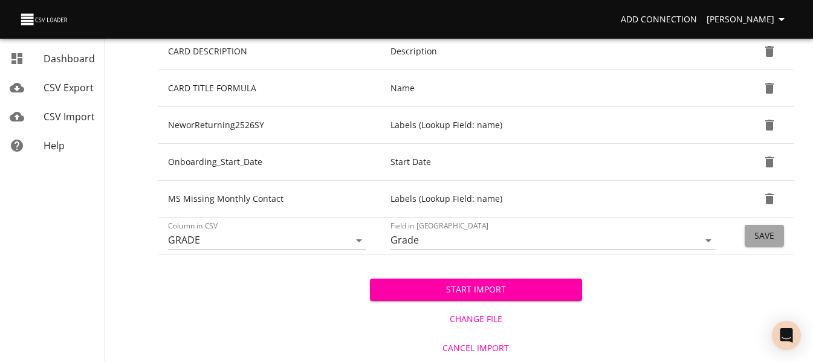
click at [751, 237] on button "Save" at bounding box center [764, 236] width 39 height 22
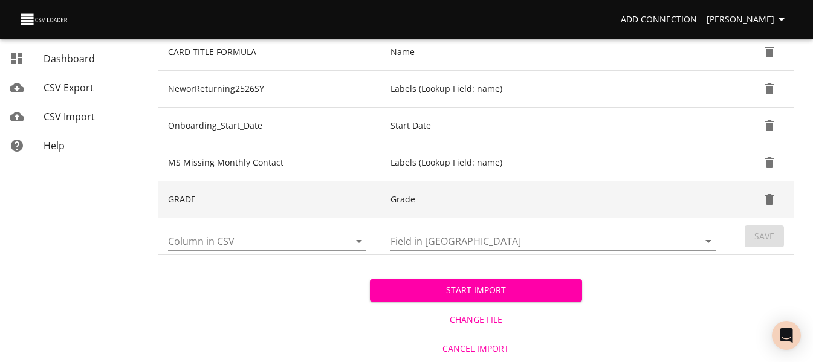
scroll to position [520, 0]
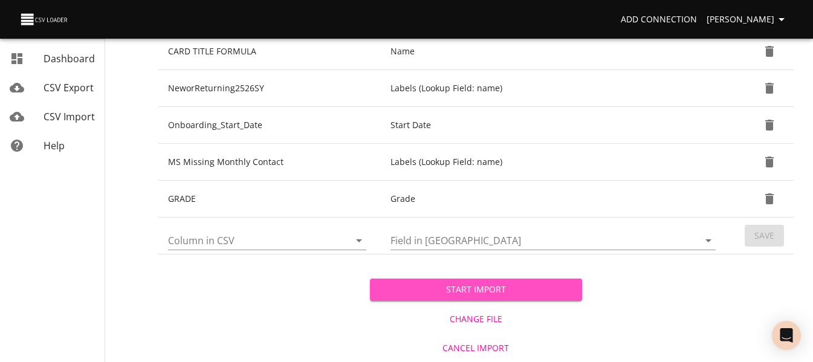
click at [537, 294] on span "Start Import" at bounding box center [476, 289] width 192 height 15
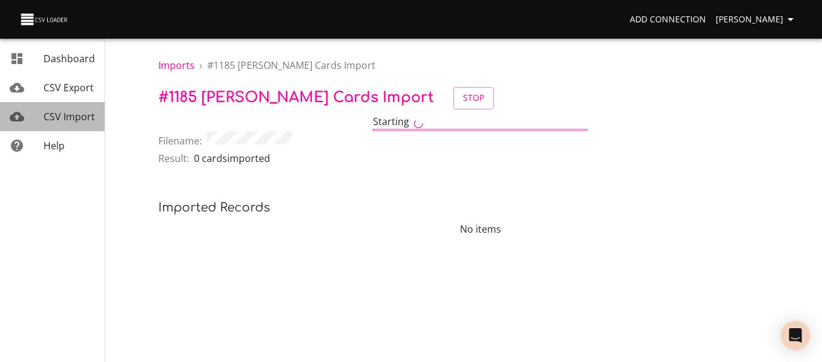
click at [62, 117] on span "CSV Import" at bounding box center [69, 116] width 51 height 13
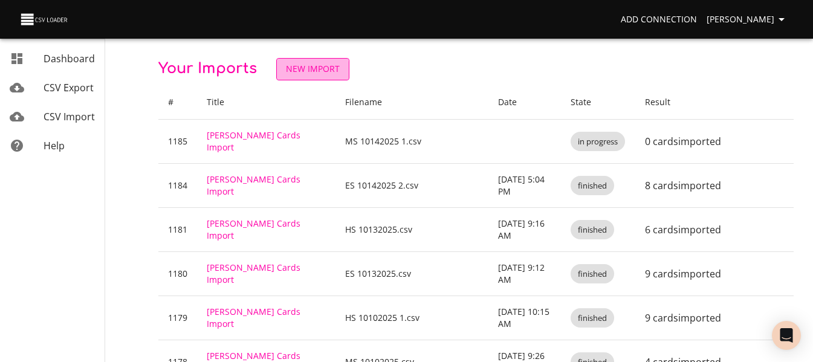
click at [290, 74] on span "New Import" at bounding box center [313, 69] width 54 height 15
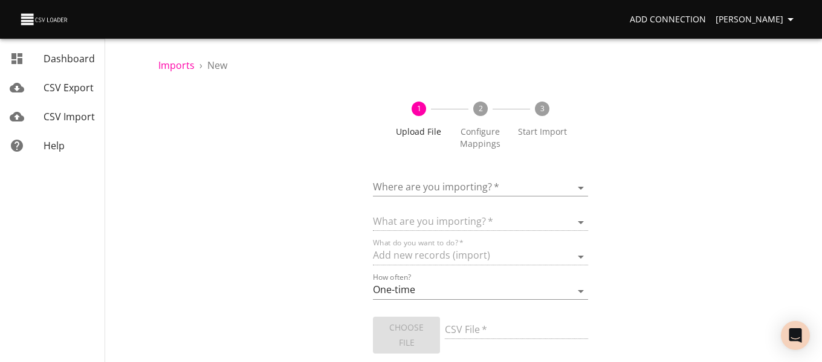
click at [406, 187] on body "Add Connection [PERSON_NAME] Dashboard CSV Export CSV Import Help Imports › New…" at bounding box center [411, 181] width 822 height 362
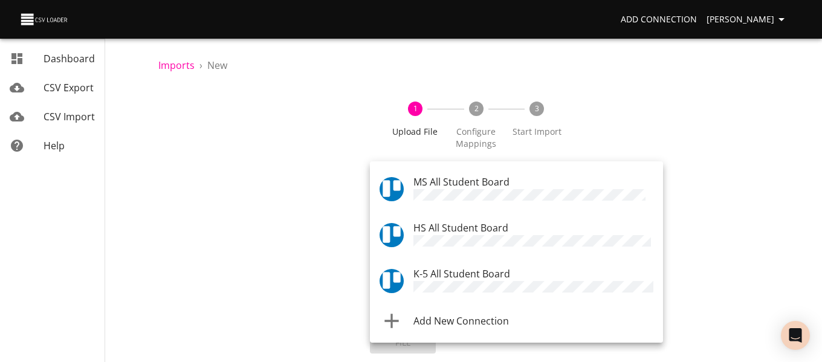
click at [424, 225] on span "HS All Student Board" at bounding box center [460, 227] width 95 height 13
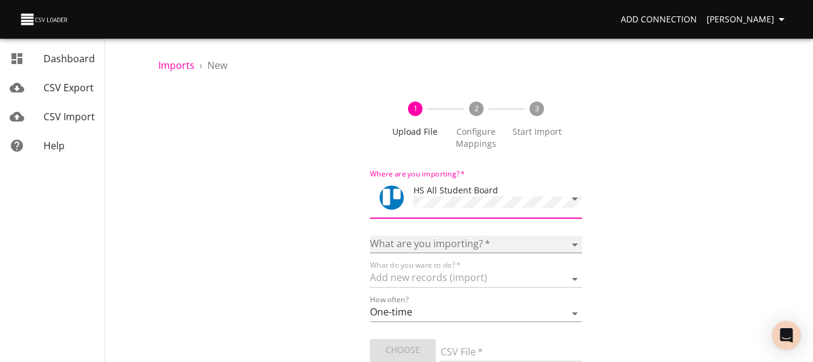
click at [424, 246] on select "Boards Cards Checkitems Checklists" at bounding box center [476, 245] width 212 height 18
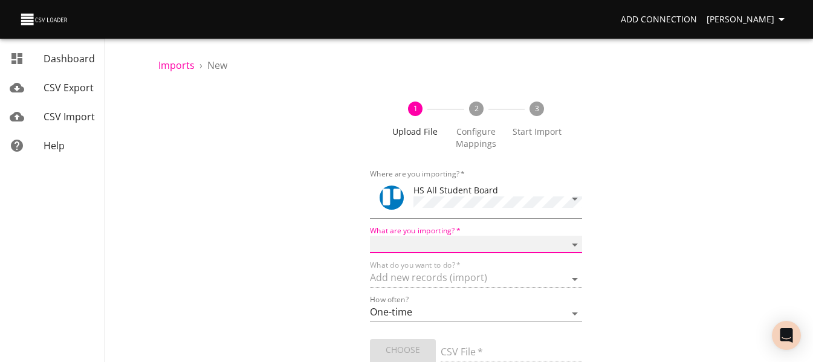
select select "cards"
click at [370, 236] on select "Boards Cards Checkitems Checklists" at bounding box center [476, 245] width 212 height 18
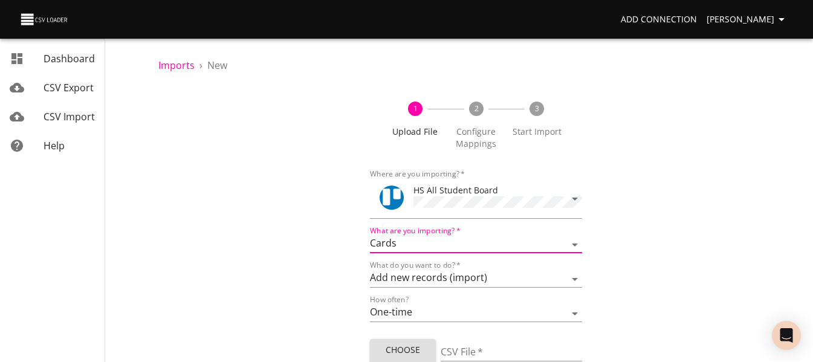
click at [409, 348] on span "Choose File" at bounding box center [403, 358] width 47 height 30
type input "HS 10142025 1.csv"
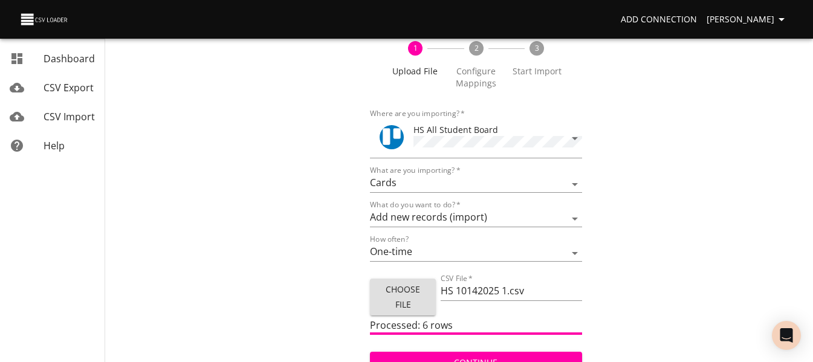
scroll to position [73, 0]
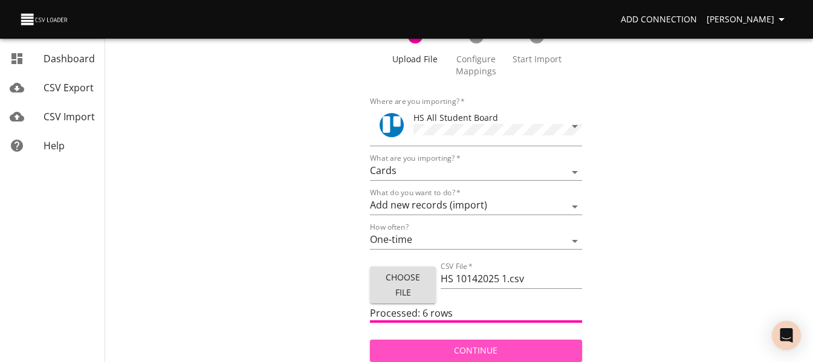
click at [478, 348] on span "Continue" at bounding box center [476, 350] width 192 height 15
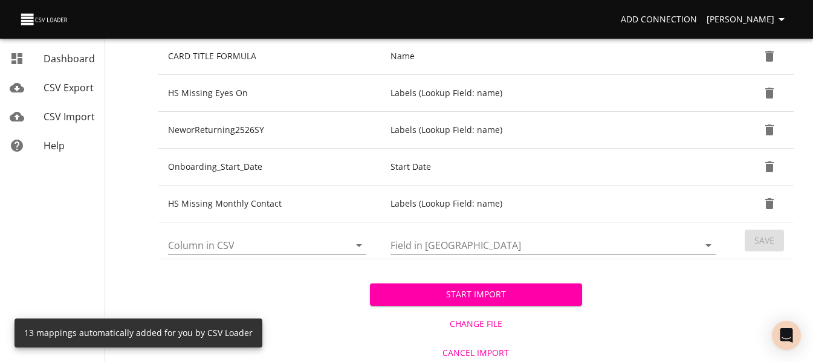
scroll to position [520, 0]
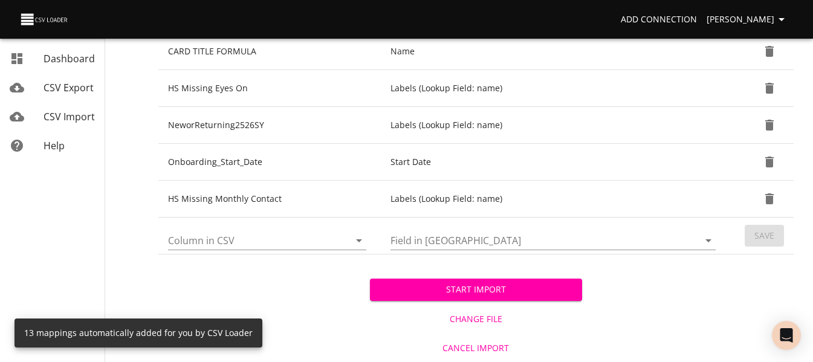
click at [357, 239] on icon "Open" at bounding box center [359, 240] width 15 height 15
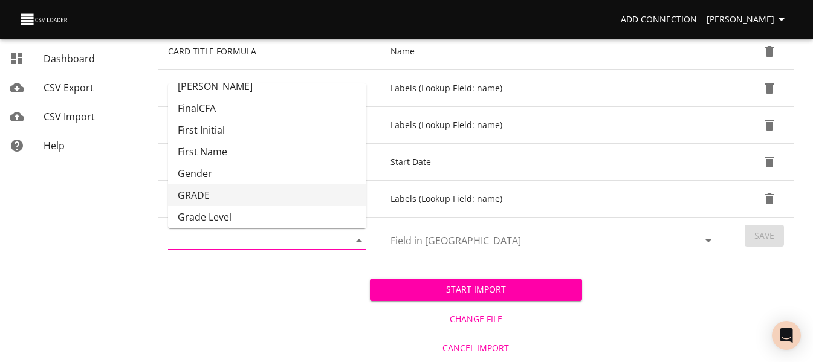
scroll to position [121, 0]
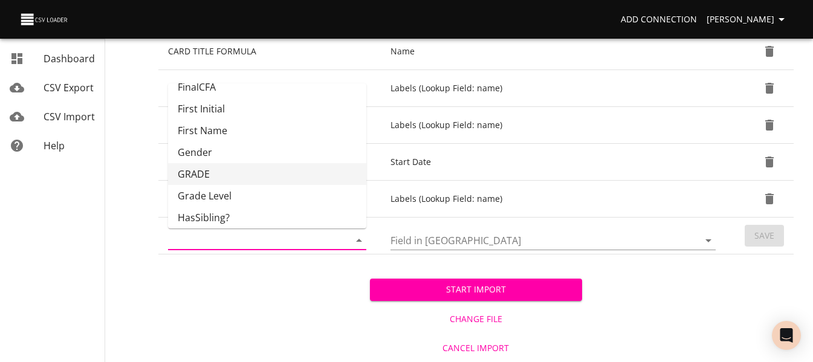
click at [308, 175] on li "GRADE" at bounding box center [267, 174] width 198 height 22
type input "GRADE"
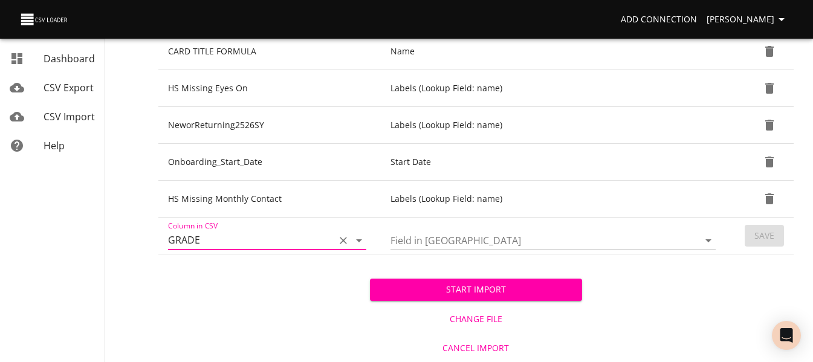
click at [523, 235] on input "Field in [GEOGRAPHIC_DATA]" at bounding box center [534, 240] width 288 height 19
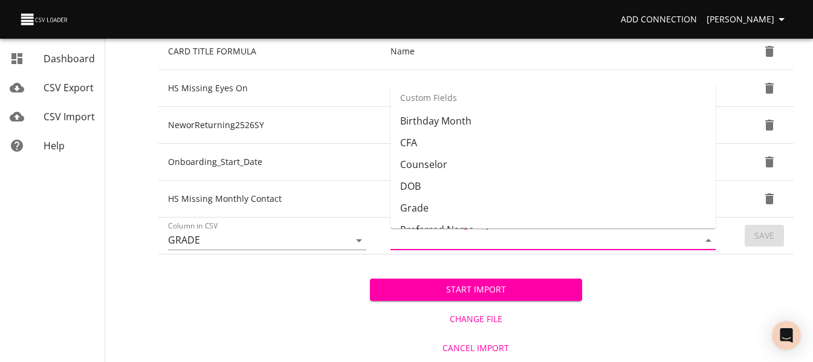
scroll to position [302, 0]
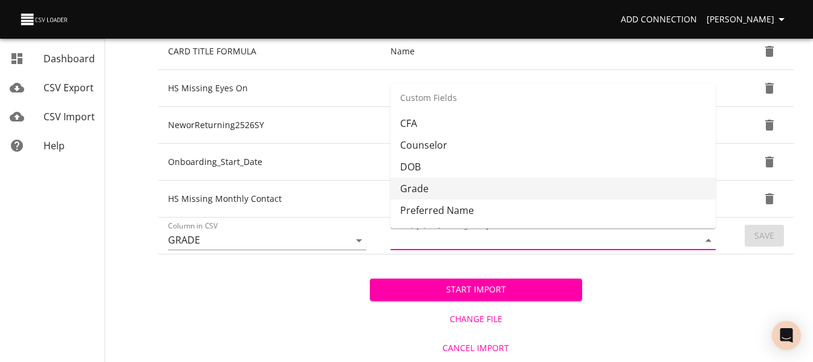
click at [524, 189] on li "Grade" at bounding box center [552, 189] width 325 height 22
type input "Grade"
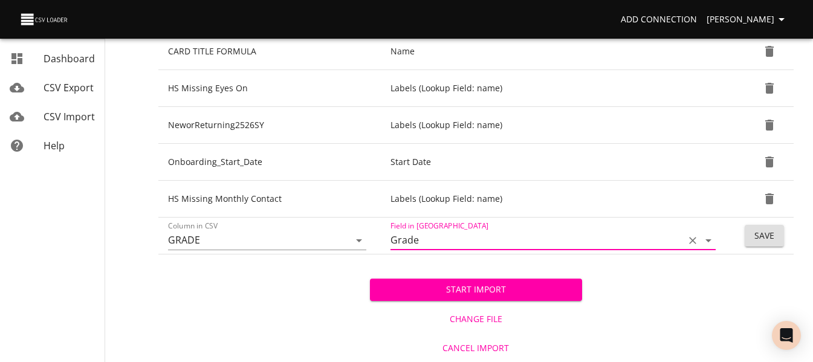
click at [768, 236] on span "Save" at bounding box center [764, 235] width 20 height 15
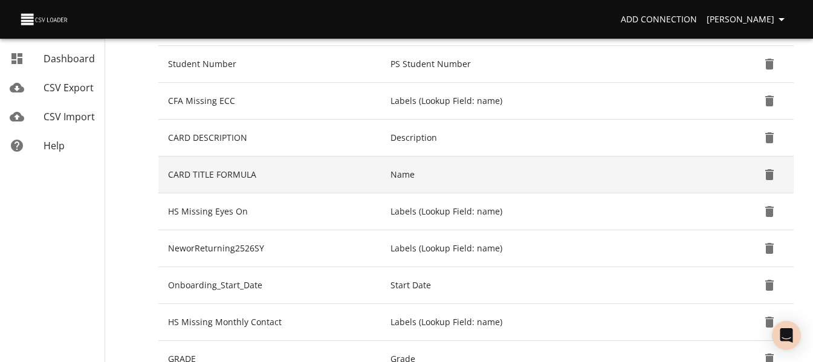
scroll to position [557, 0]
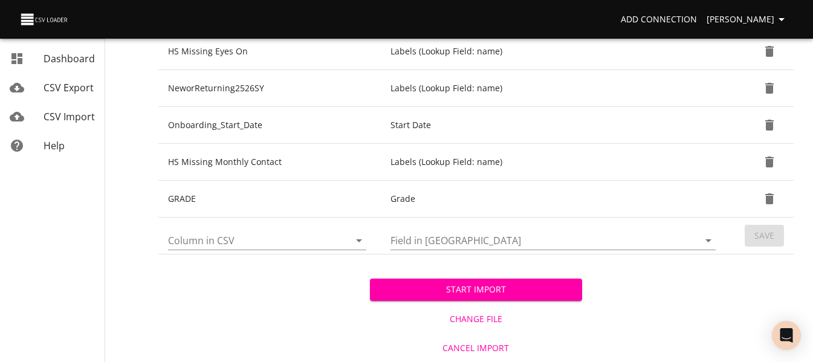
click at [536, 295] on span "Start Import" at bounding box center [476, 289] width 192 height 15
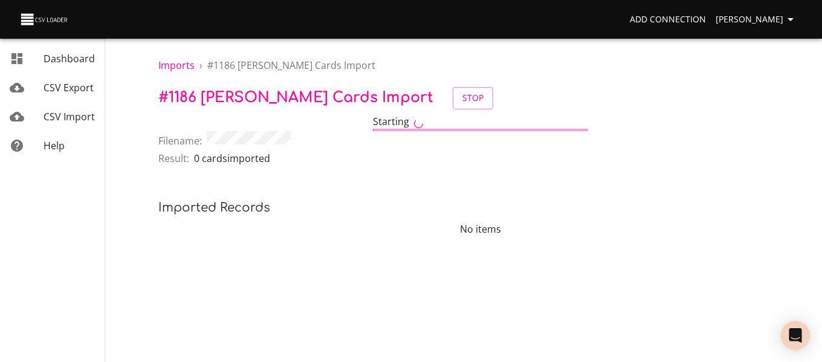
click at [75, 113] on span "CSV Import" at bounding box center [69, 116] width 51 height 13
